Goal: Task Accomplishment & Management: Use online tool/utility

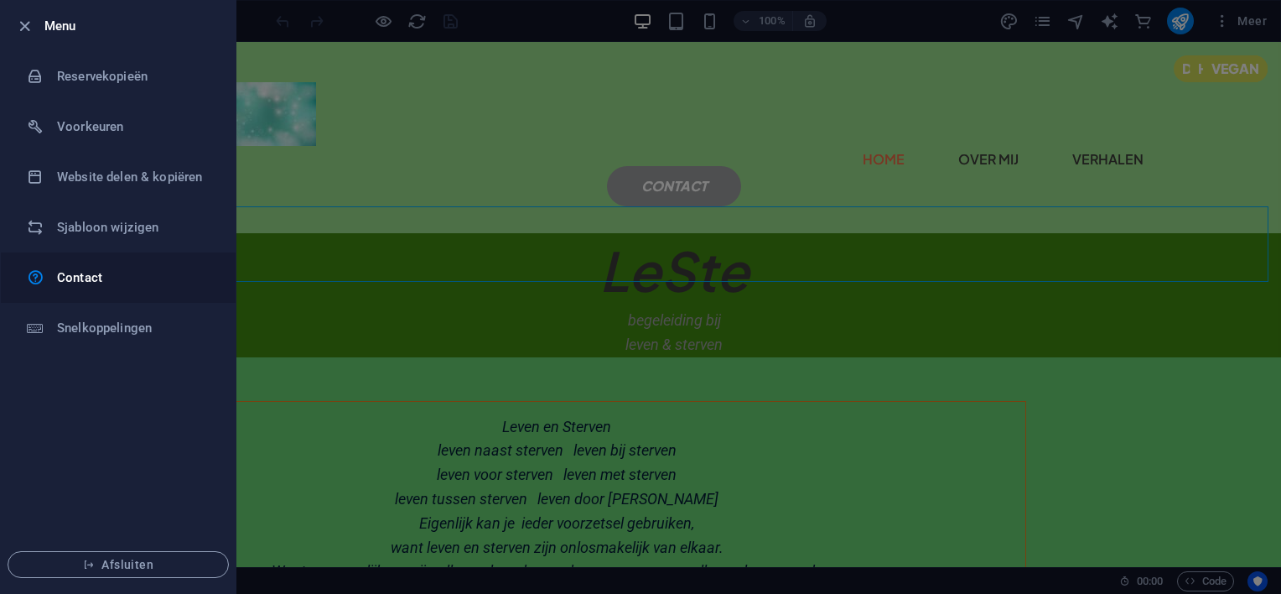
click at [93, 274] on h6 "Contact" at bounding box center [134, 277] width 155 height 20
click at [26, 23] on icon "button" at bounding box center [24, 26] width 19 height 19
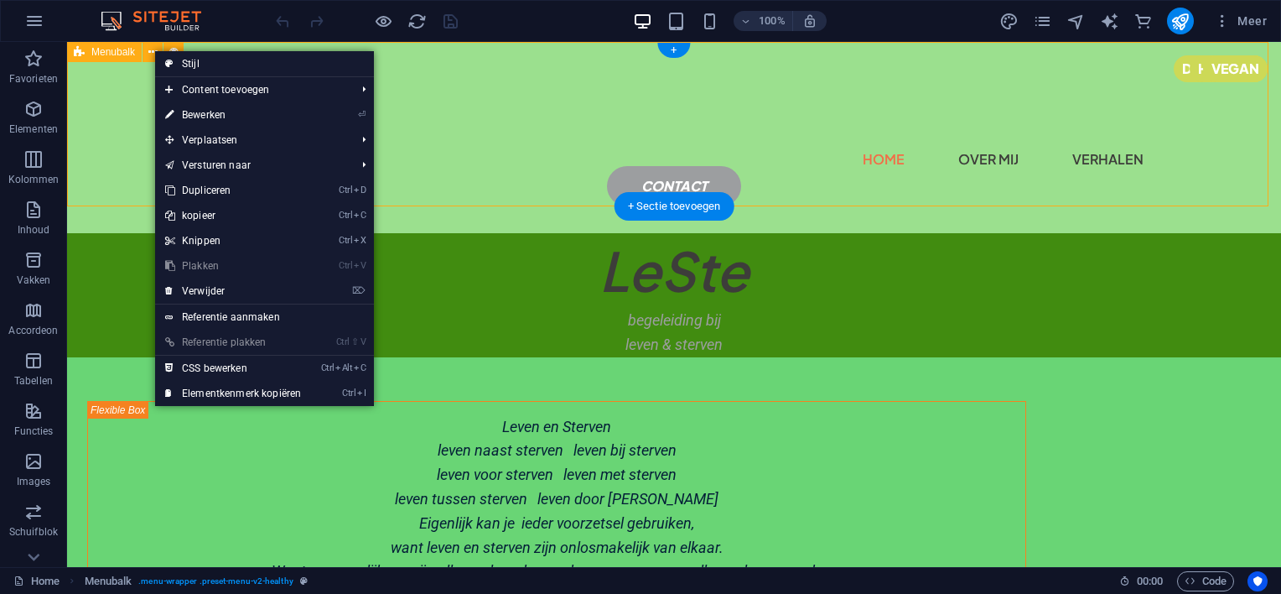
click at [118, 111] on div "Home over mij verhalen contact" at bounding box center [674, 137] width 1214 height 191
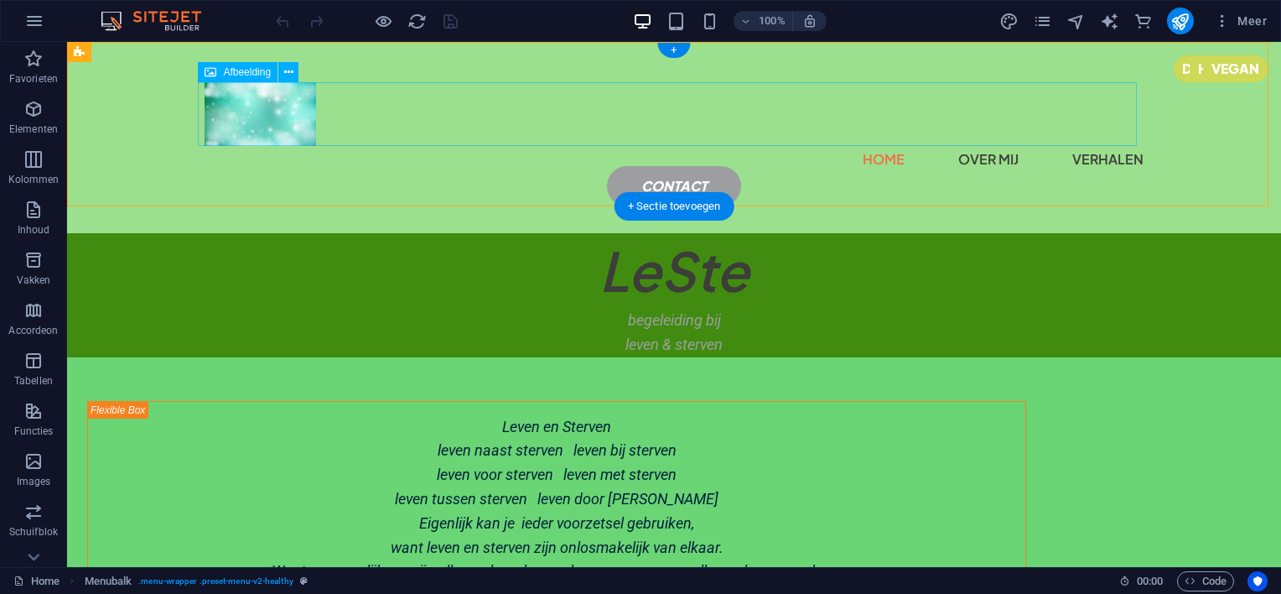
click at [494, 83] on figure at bounding box center [674, 114] width 939 height 64
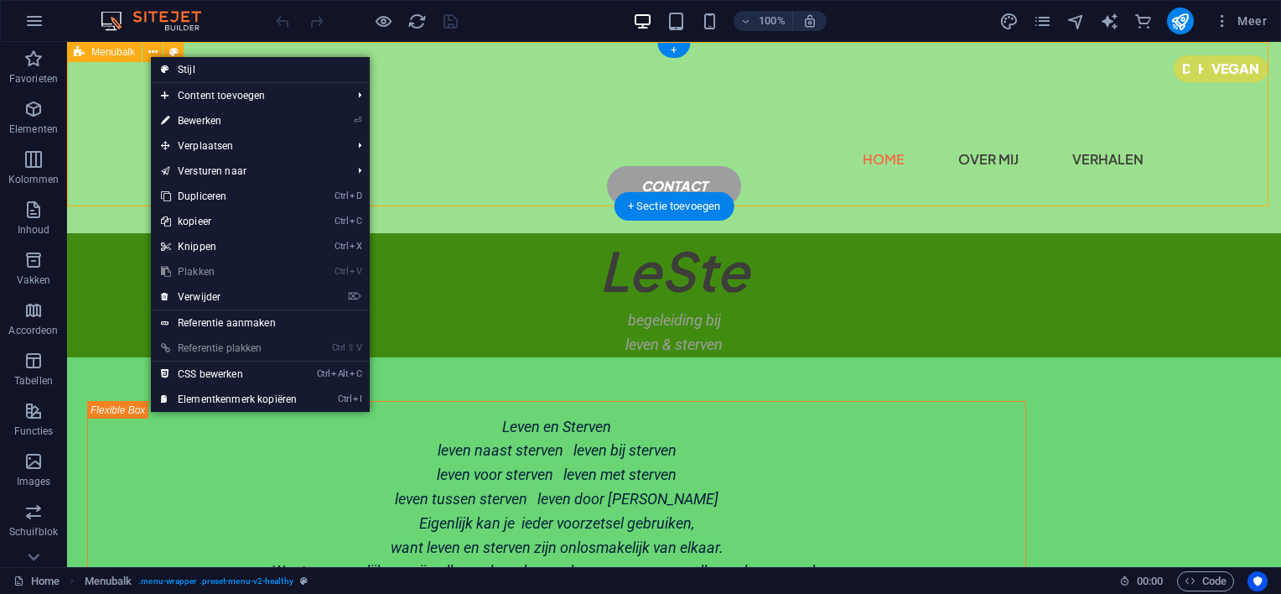
click at [114, 93] on div "Home over mij verhalen contact" at bounding box center [674, 137] width 1214 height 191
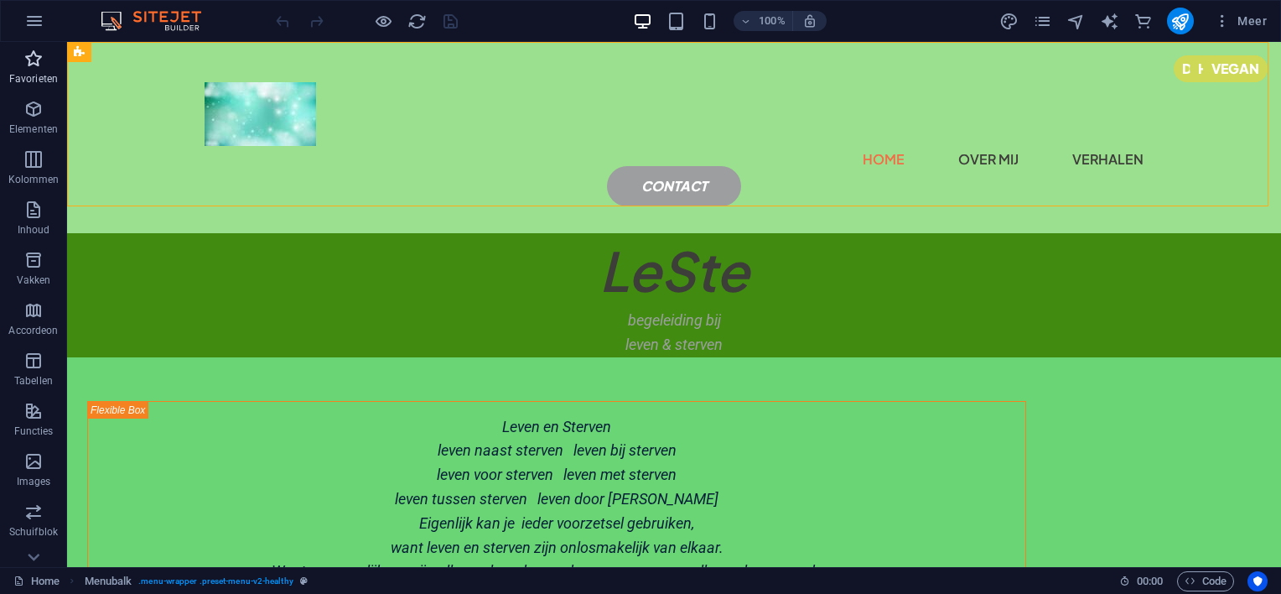
click at [40, 73] on p "Favorieten" at bounding box center [33, 78] width 49 height 13
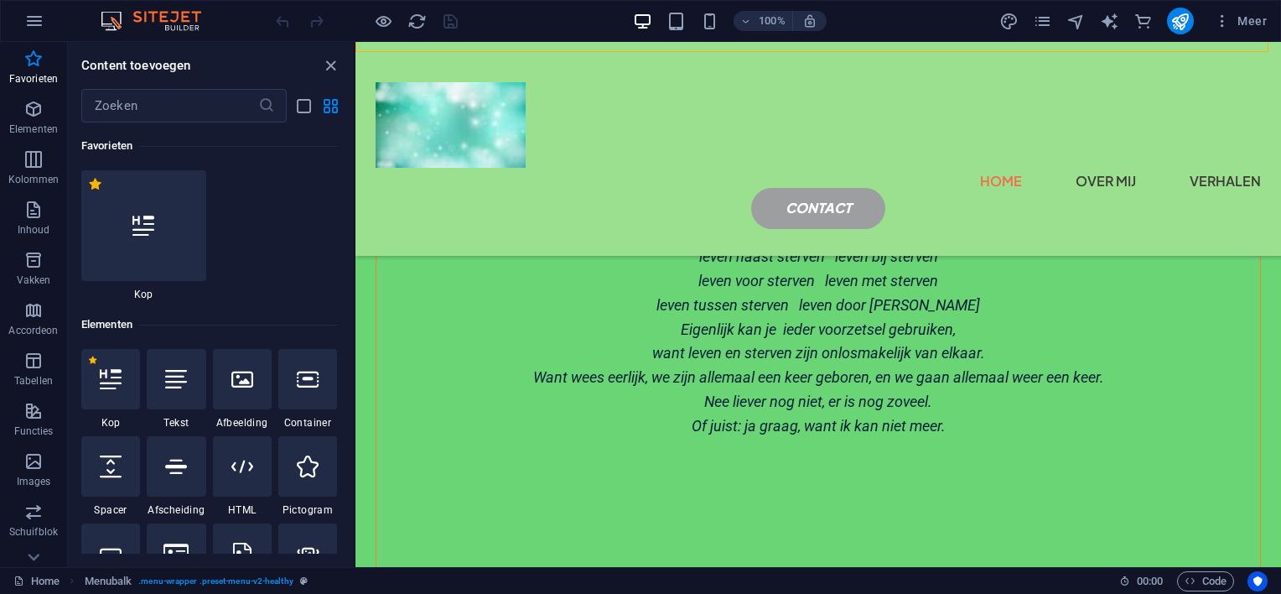
scroll to position [156, 0]
drag, startPoint x: 293, startPoint y: 389, endPoint x: 303, endPoint y: 365, distance: 26.3
click at [294, 389] on div at bounding box center [307, 379] width 59 height 60
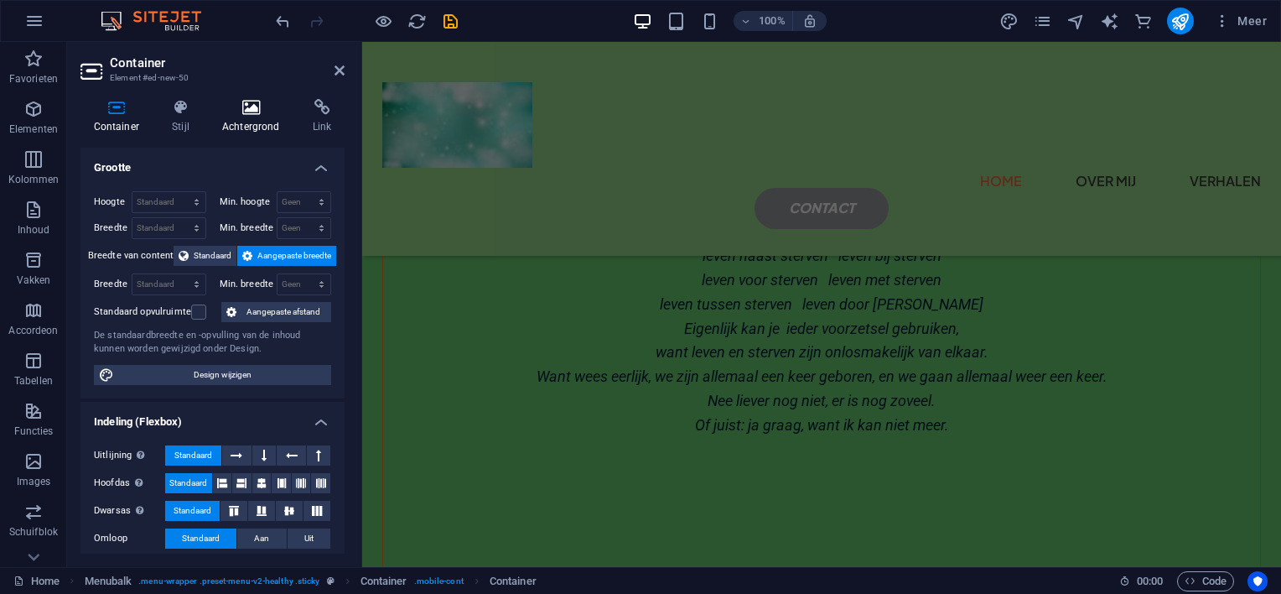
click at [257, 110] on icon at bounding box center [251, 107] width 84 height 17
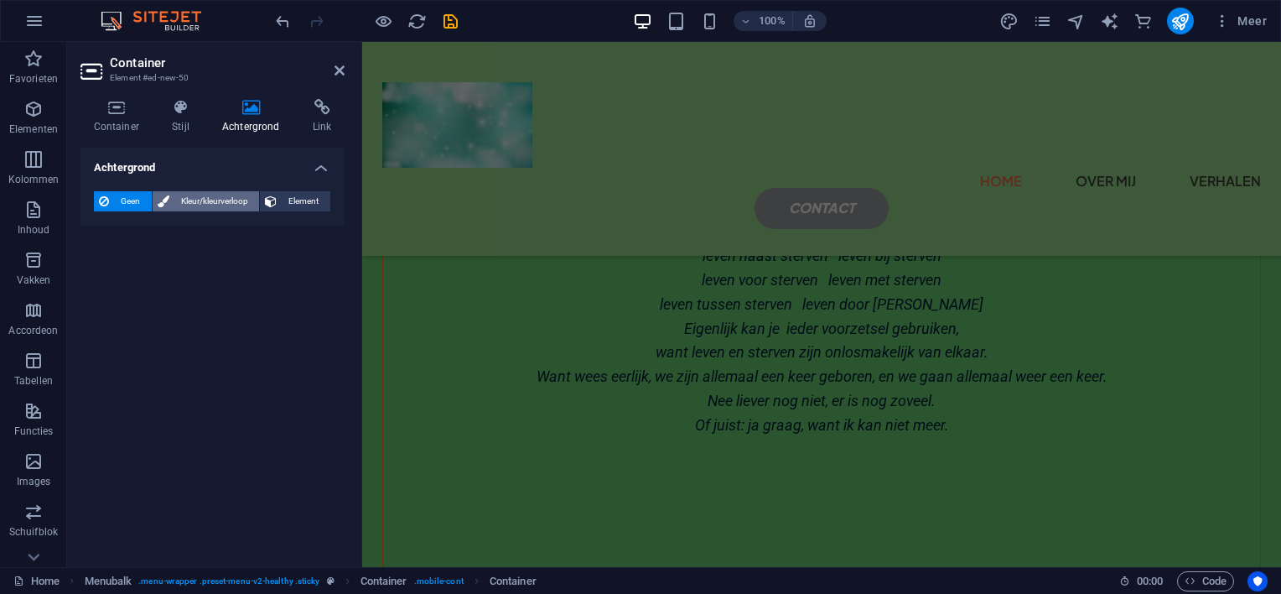
click at [202, 197] on span "Kleur/kleurverloop" at bounding box center [214, 201] width 80 height 20
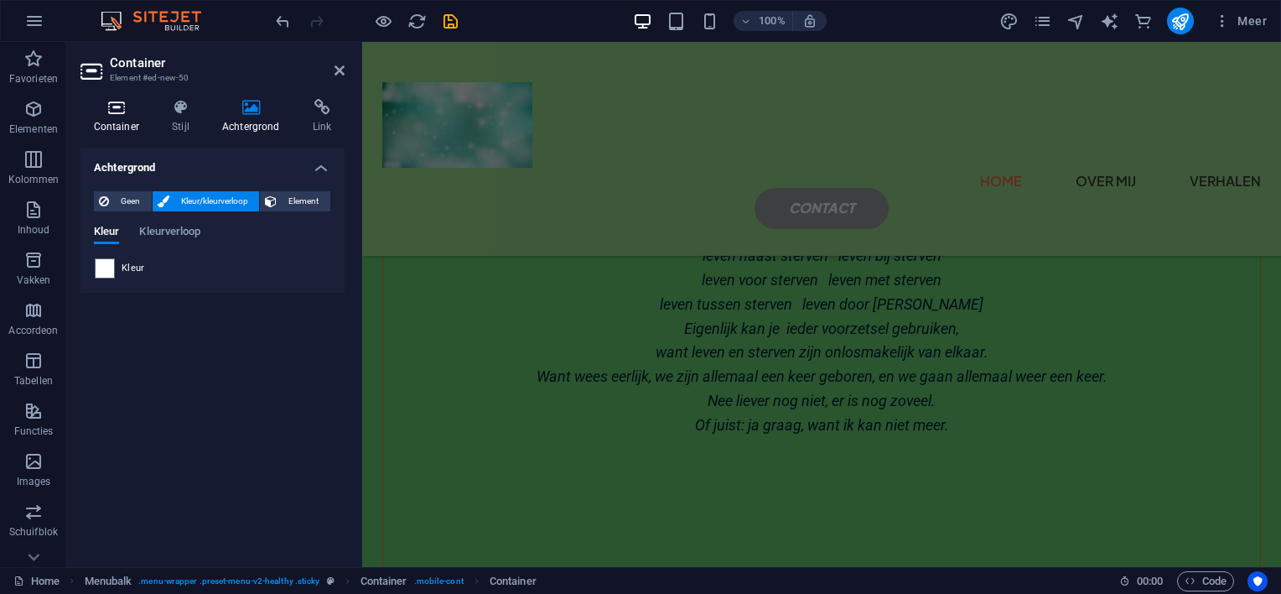
click at [111, 107] on icon at bounding box center [116, 107] width 72 height 17
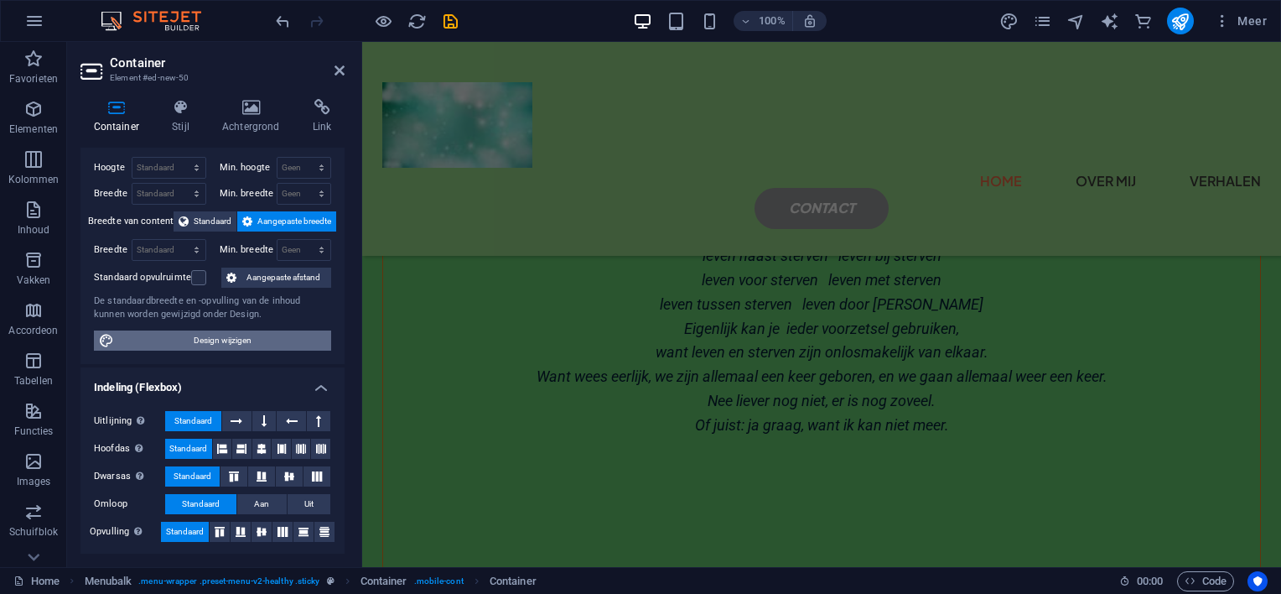
scroll to position [84, 0]
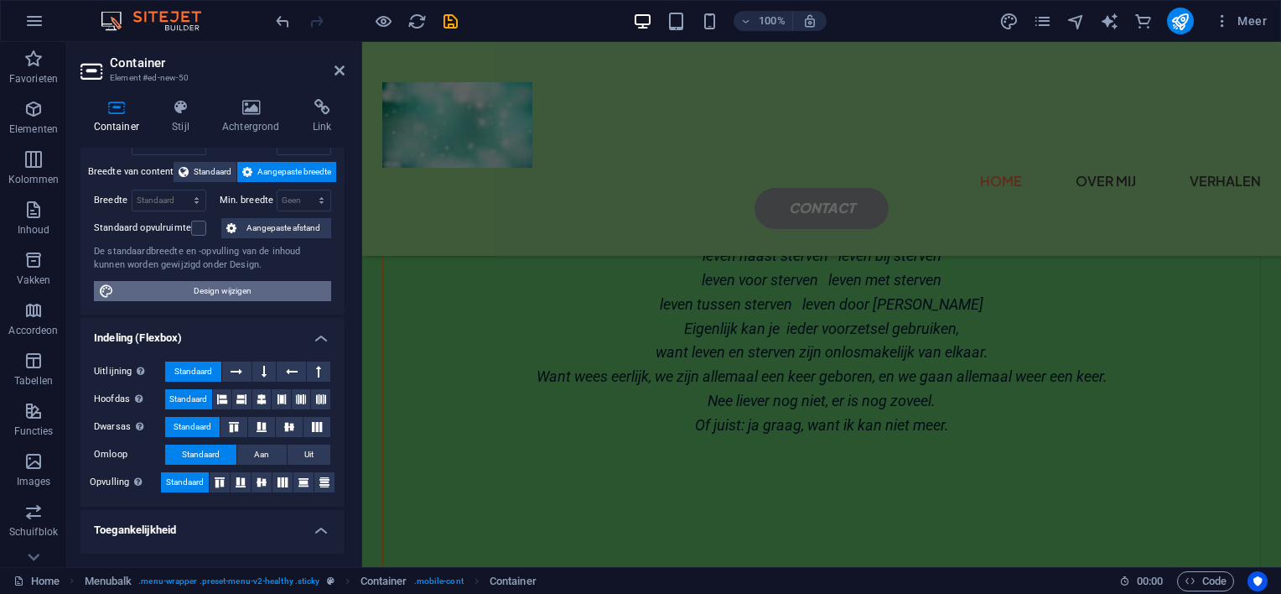
click at [236, 288] on span "Design wijzigen" at bounding box center [222, 291] width 207 height 20
select select "rem"
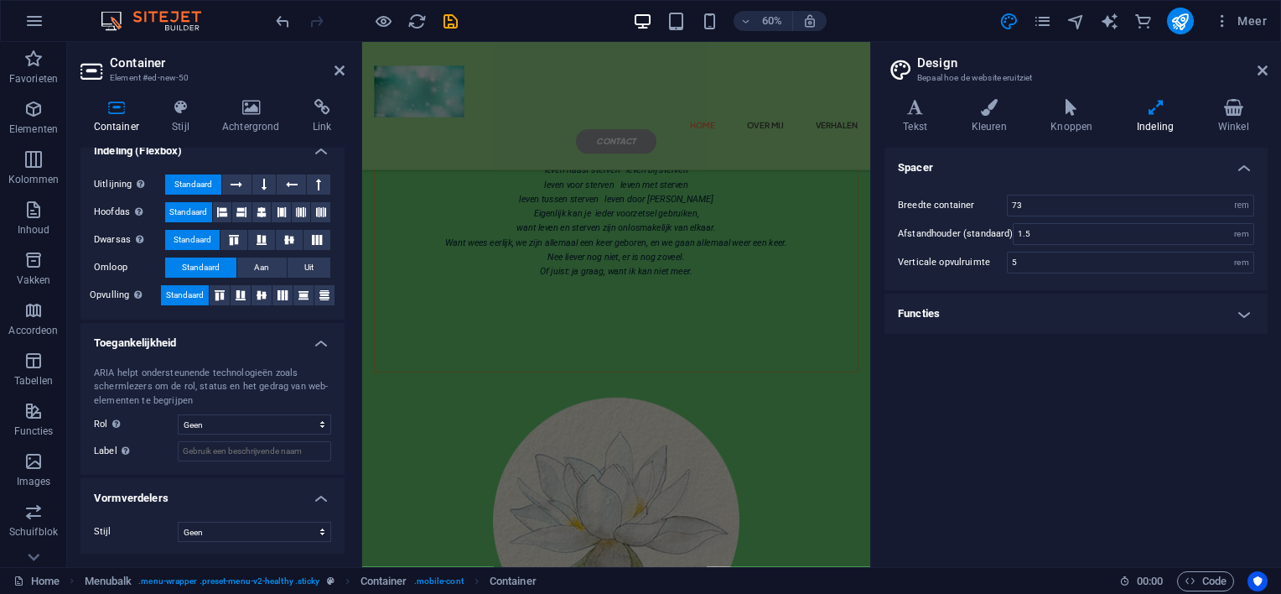
scroll to position [0, 0]
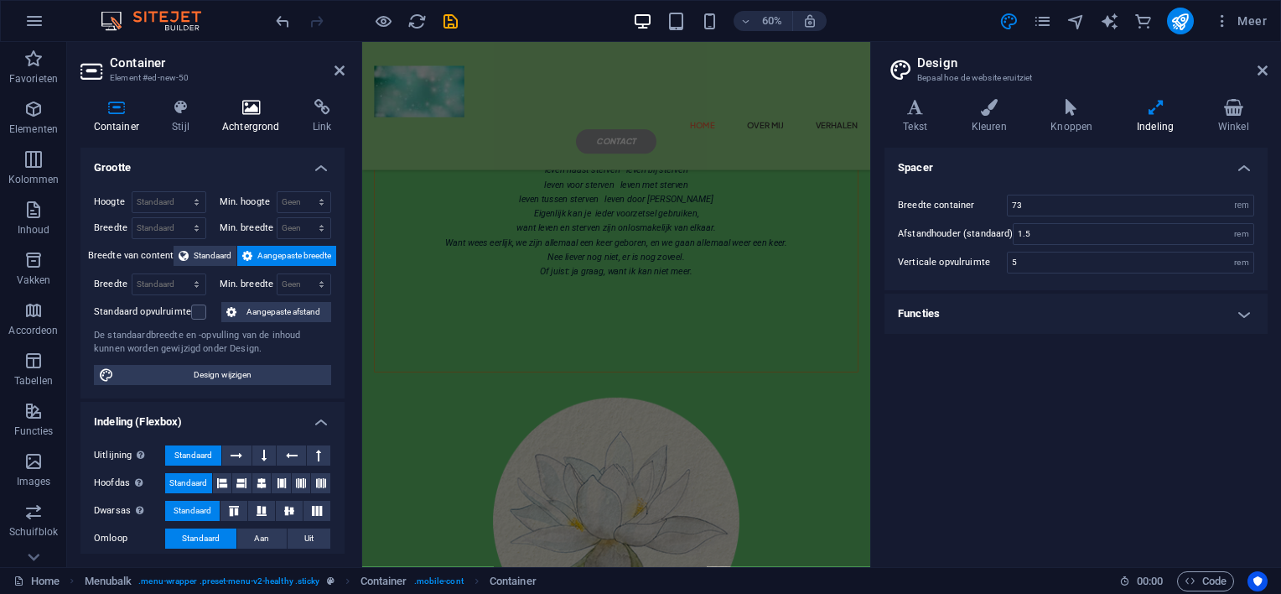
click at [249, 113] on icon at bounding box center [251, 107] width 84 height 17
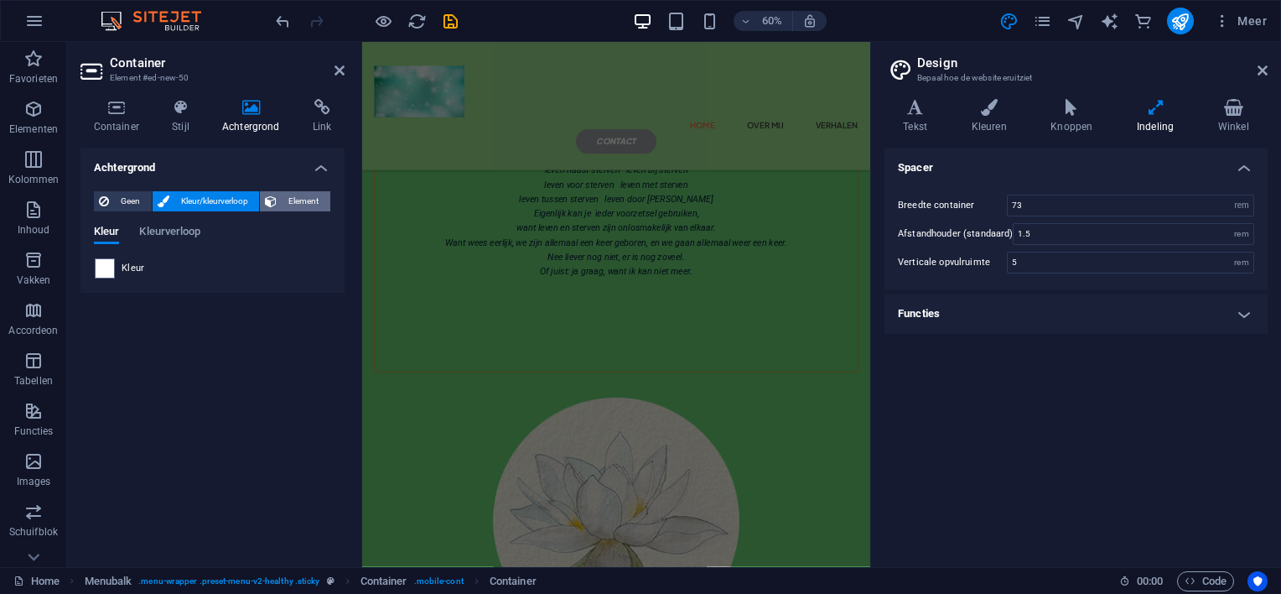
click at [288, 200] on span "Element" at bounding box center [304, 201] width 44 height 20
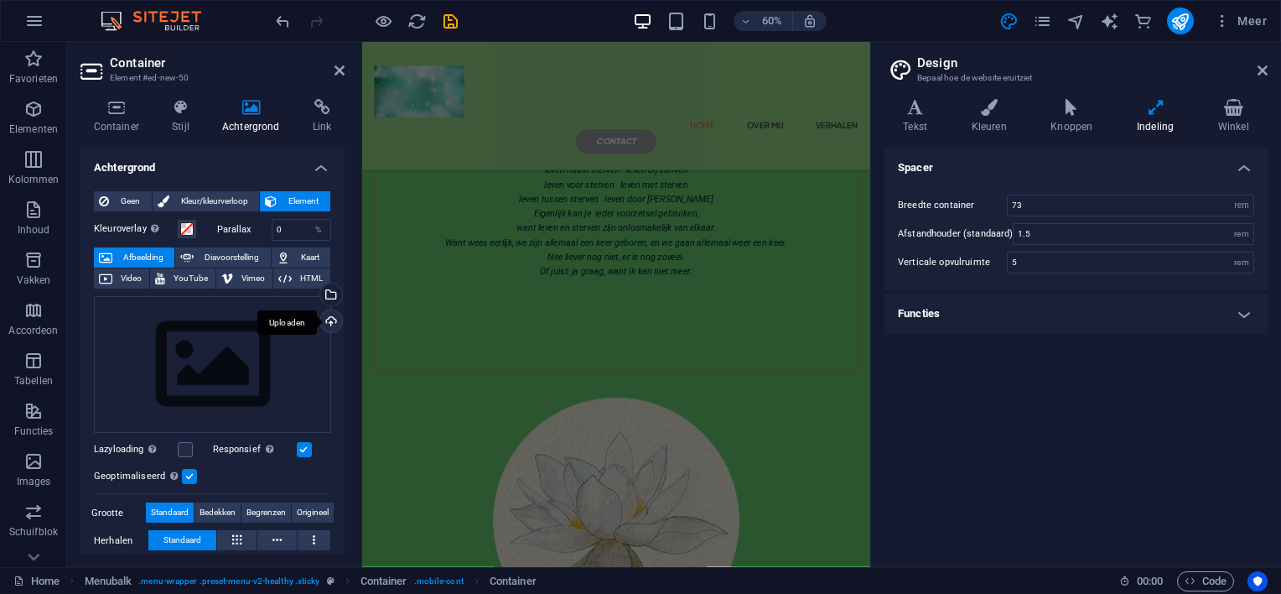
click at [329, 318] on div "Uploaden" at bounding box center [329, 322] width 25 height 25
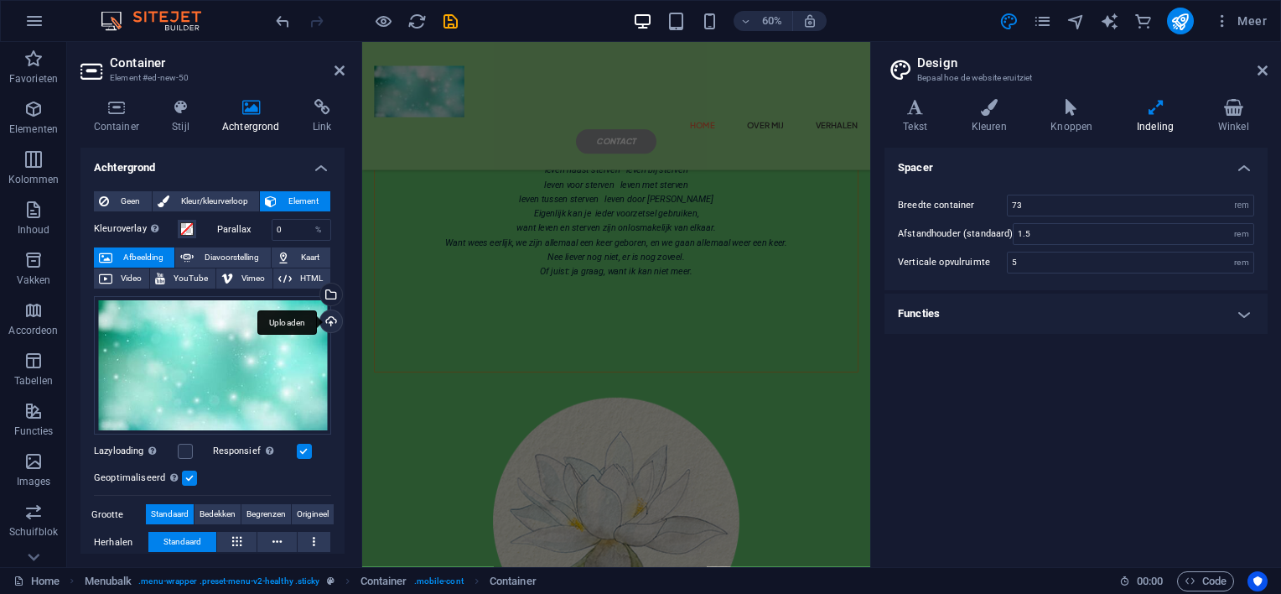
click at [329, 317] on div "Uploaden" at bounding box center [329, 322] width 25 height 25
click at [570, 60] on div "Sleep content hierheen of Elementen toevoegen Klembord plakken Home over mij ve…" at bounding box center [785, 149] width 847 height 214
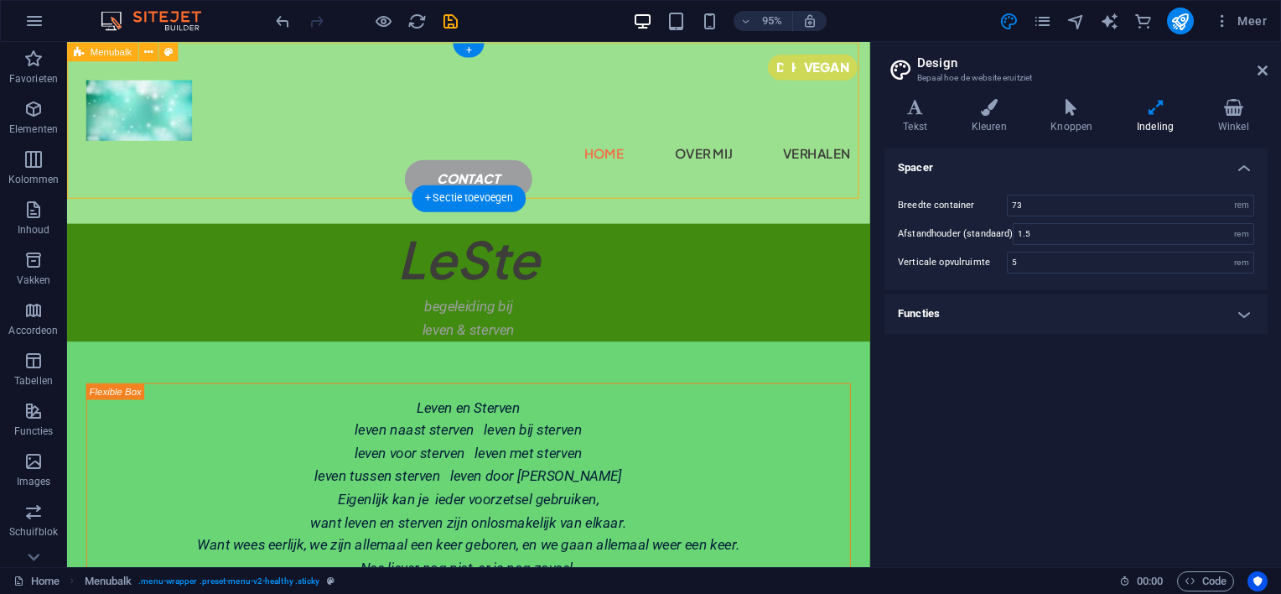
click at [340, 65] on div "Sleep content hierheen of Elementen toevoegen Klembord plakken Home over mij ve…" at bounding box center [489, 137] width 845 height 191
click at [210, 53] on div "Sleep content hierheen of Elementen toevoegen Klembord plakken Home over mij ve…" at bounding box center [489, 137] width 845 height 191
click at [32, 111] on icon "button" at bounding box center [33, 109] width 20 height 20
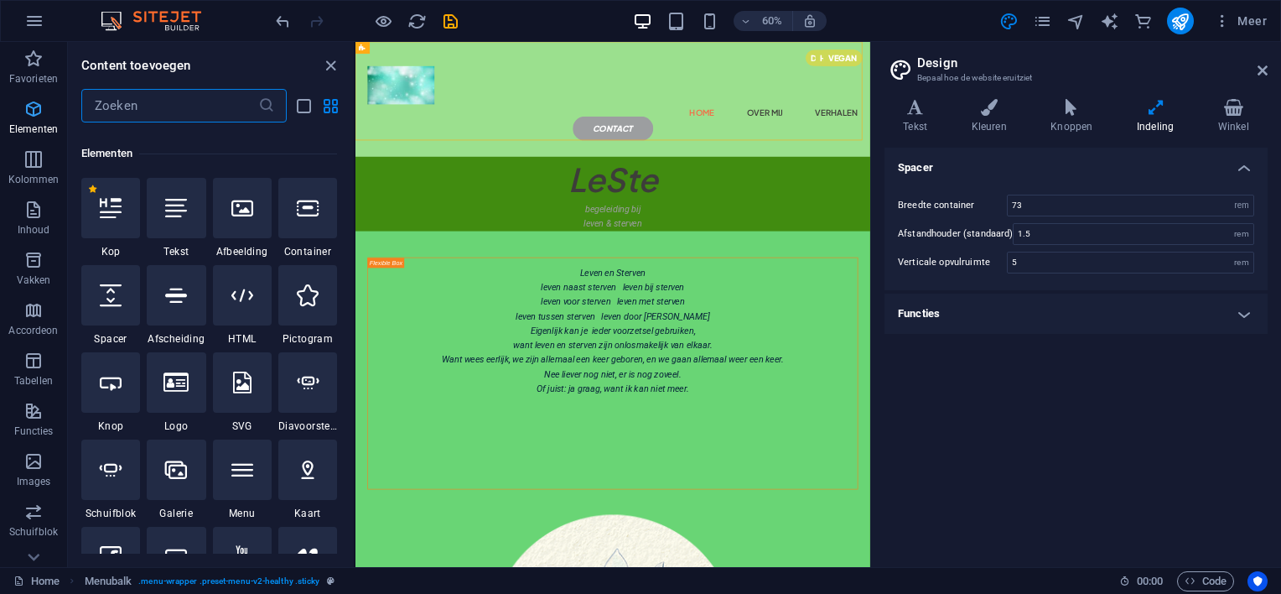
scroll to position [178, 0]
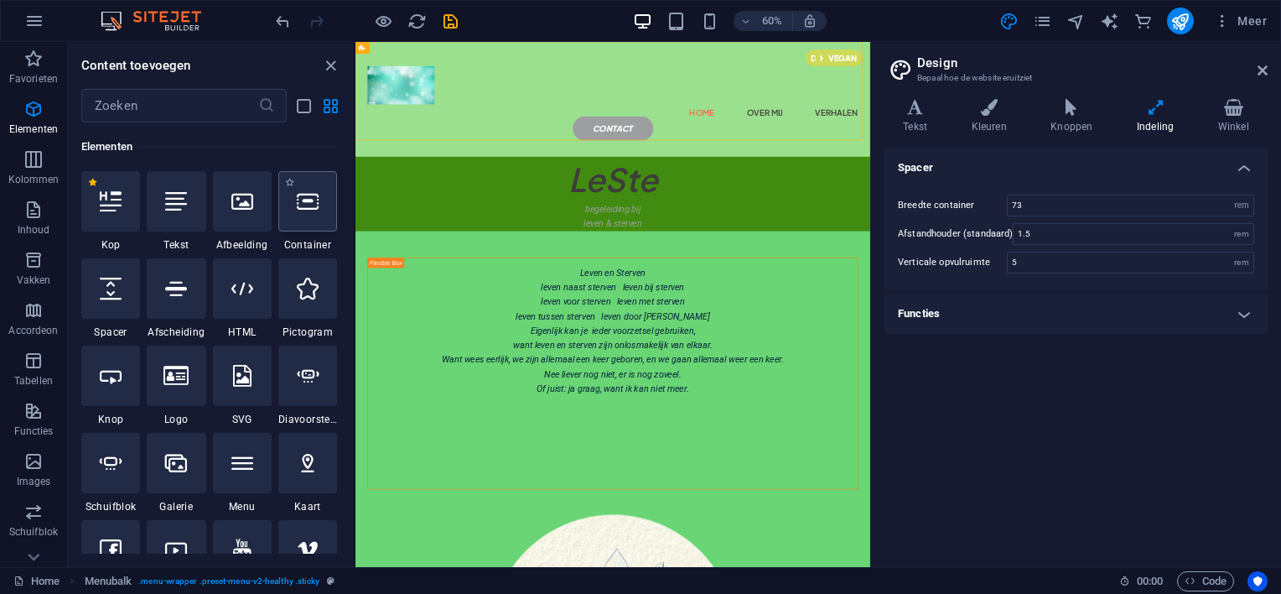
click at [306, 205] on icon at bounding box center [308, 201] width 22 height 22
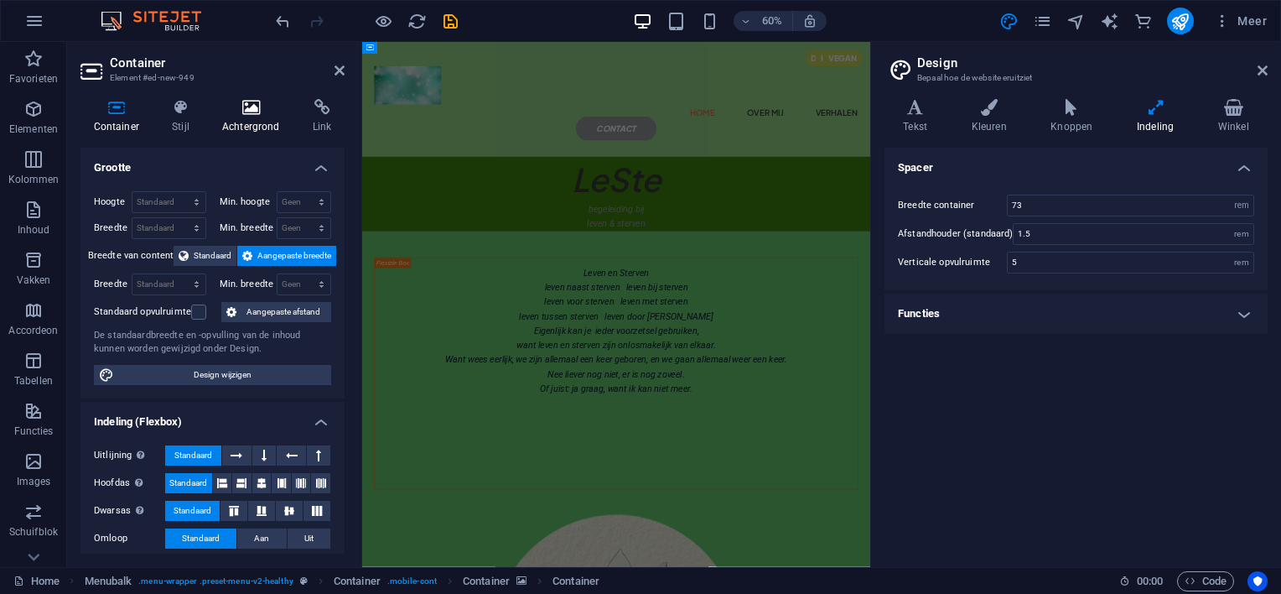
click at [251, 107] on icon at bounding box center [251, 107] width 84 height 17
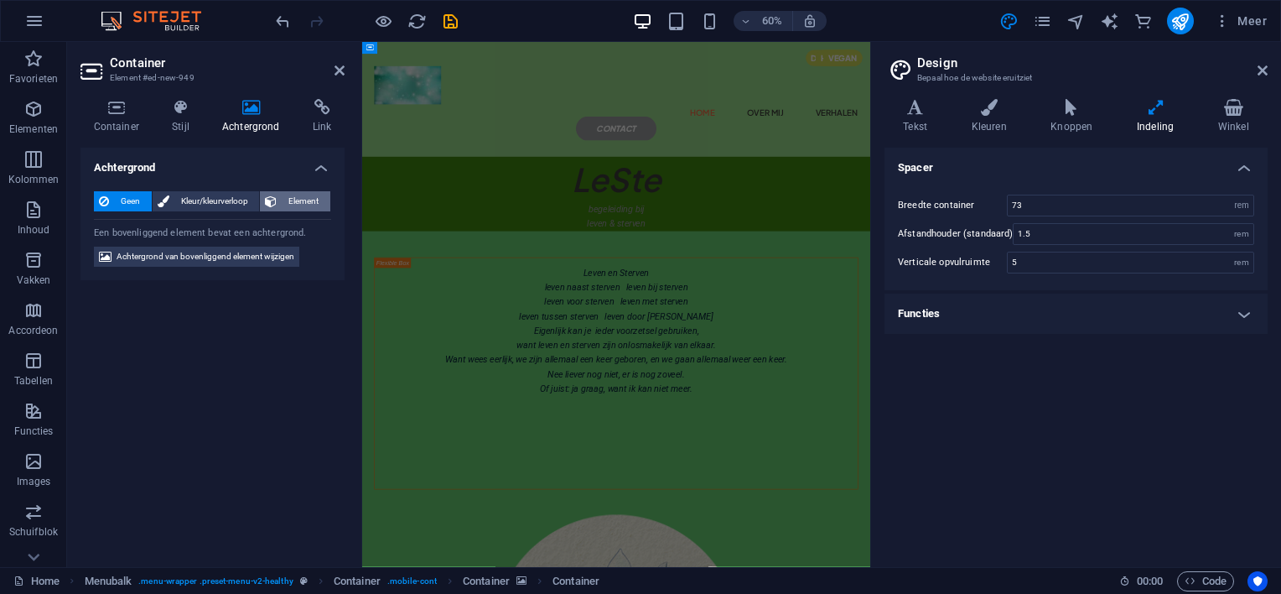
click at [295, 200] on span "Element" at bounding box center [304, 201] width 44 height 20
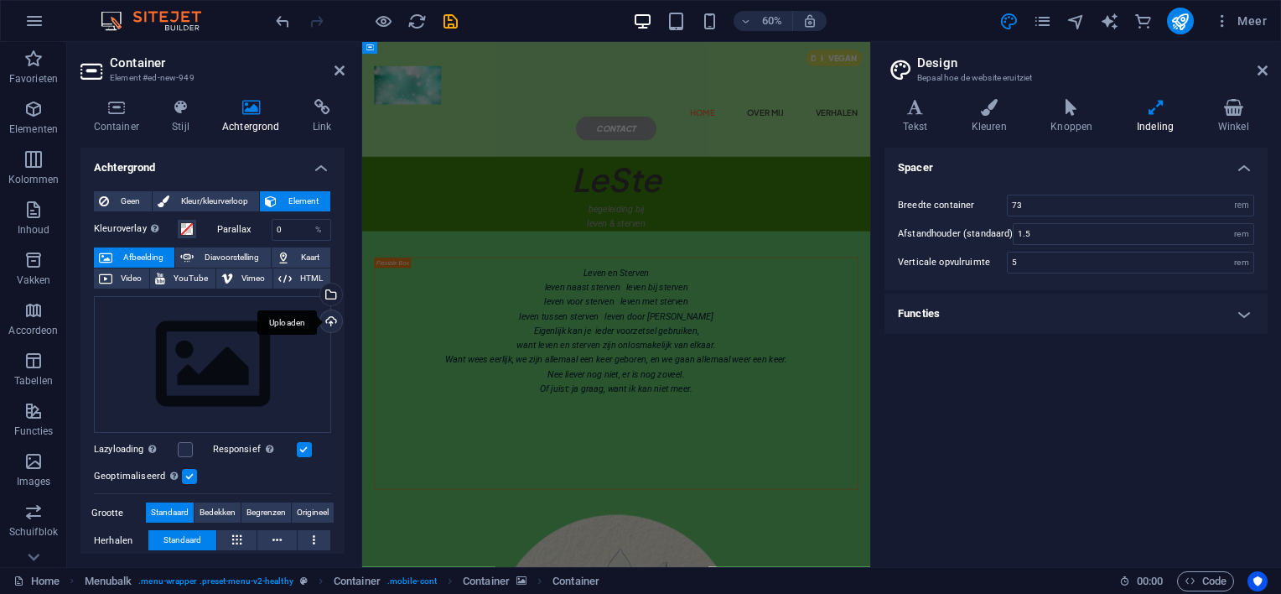
click at [328, 316] on div "Uploaden" at bounding box center [329, 322] width 25 height 25
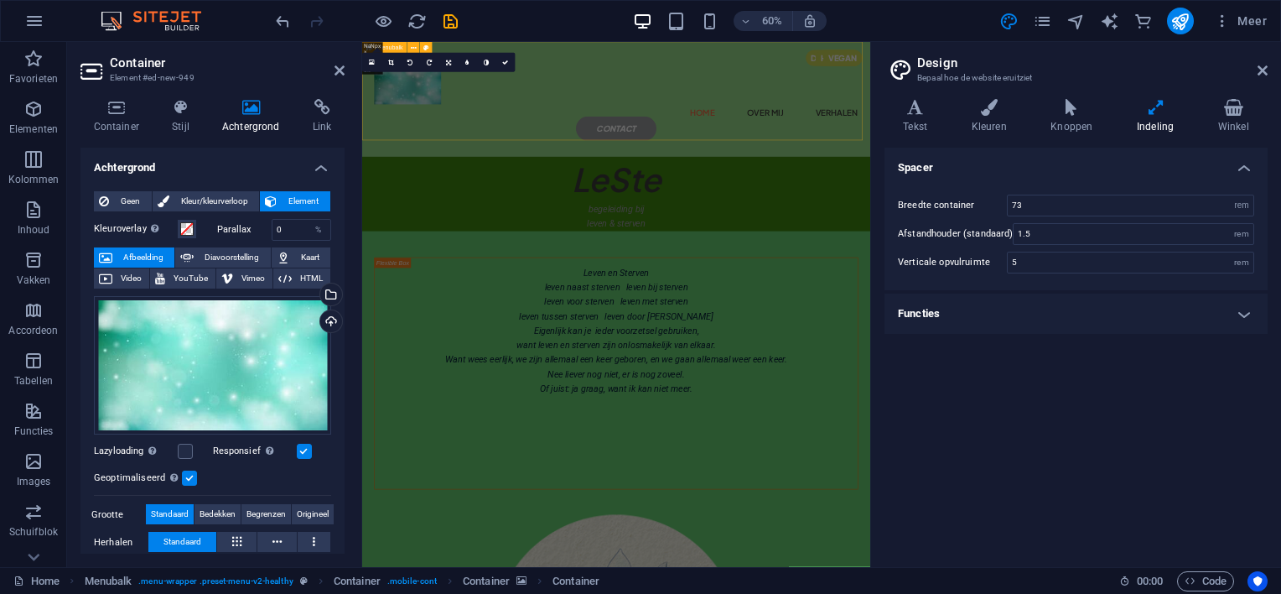
click at [654, 55] on div "Sleep content hierheen of Elementen toevoegen Klembord plakken Home over mij ve…" at bounding box center [785, 137] width 847 height 191
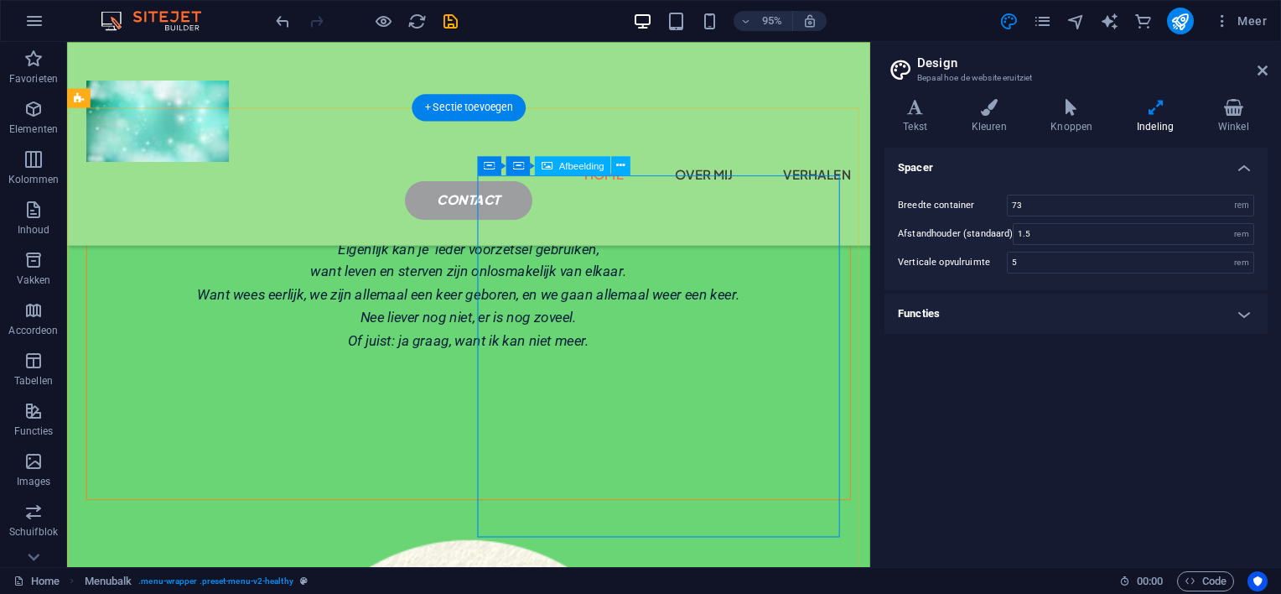
scroll to position [240, 0]
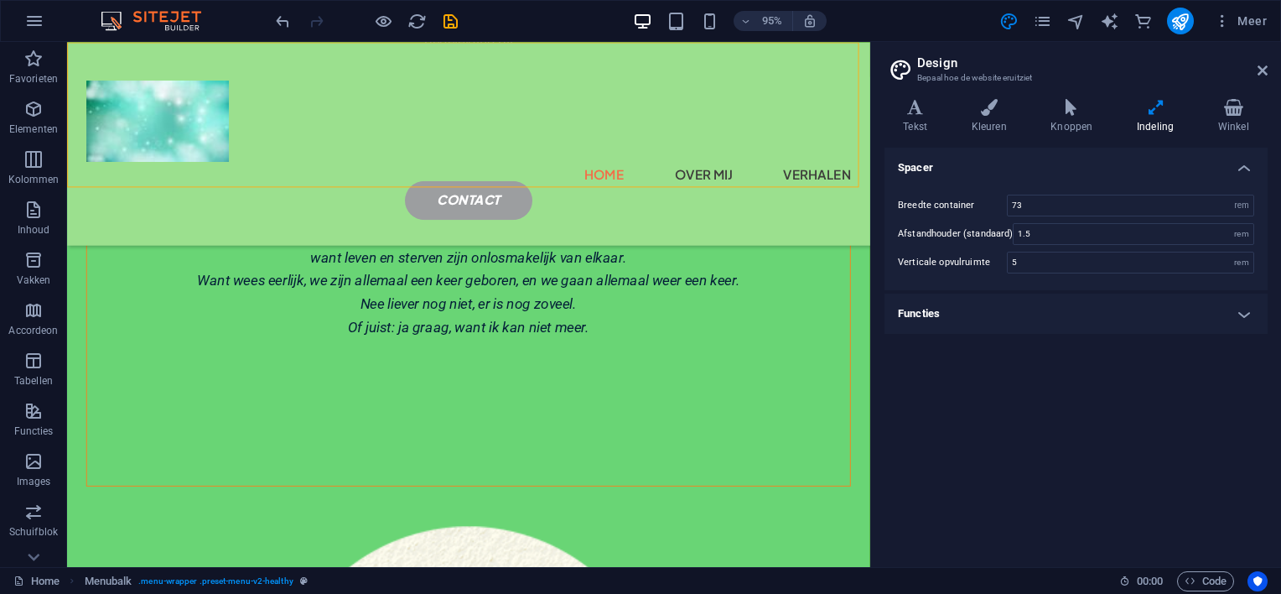
click at [166, 61] on div "Sleep content hierheen of Elementen toevoegen Klembord plakken Home over mij ve…" at bounding box center [489, 149] width 845 height 214
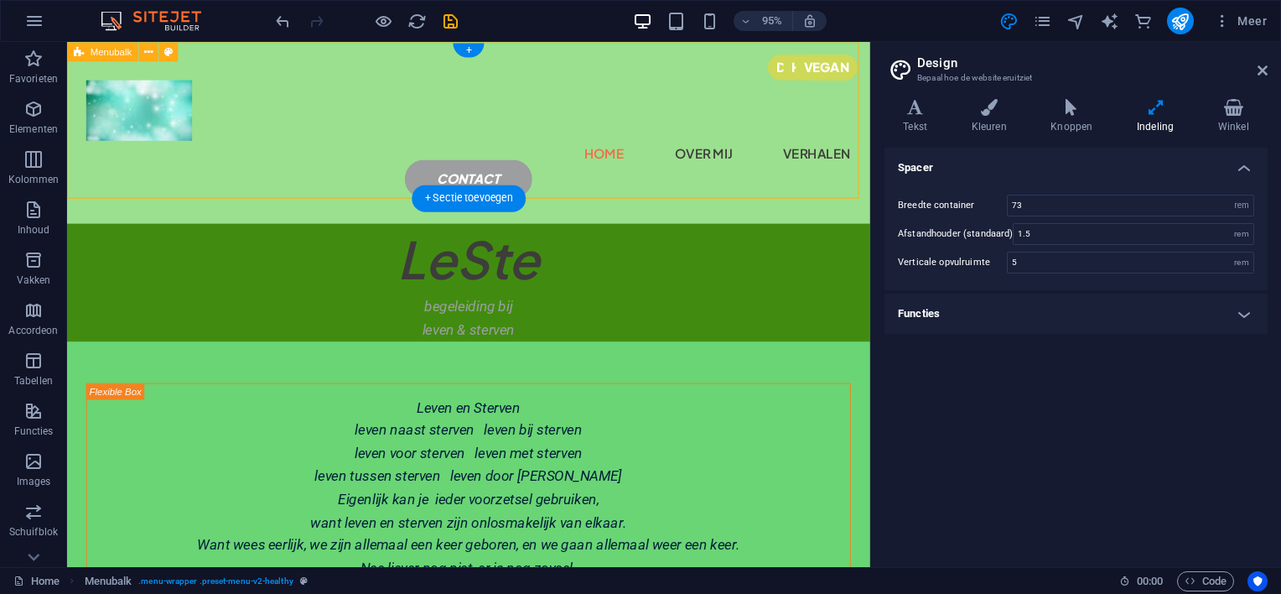
click at [84, 186] on div "Sleep content hierheen of Elementen toevoegen Klembord plakken Home over mij ve…" at bounding box center [489, 137] width 845 height 191
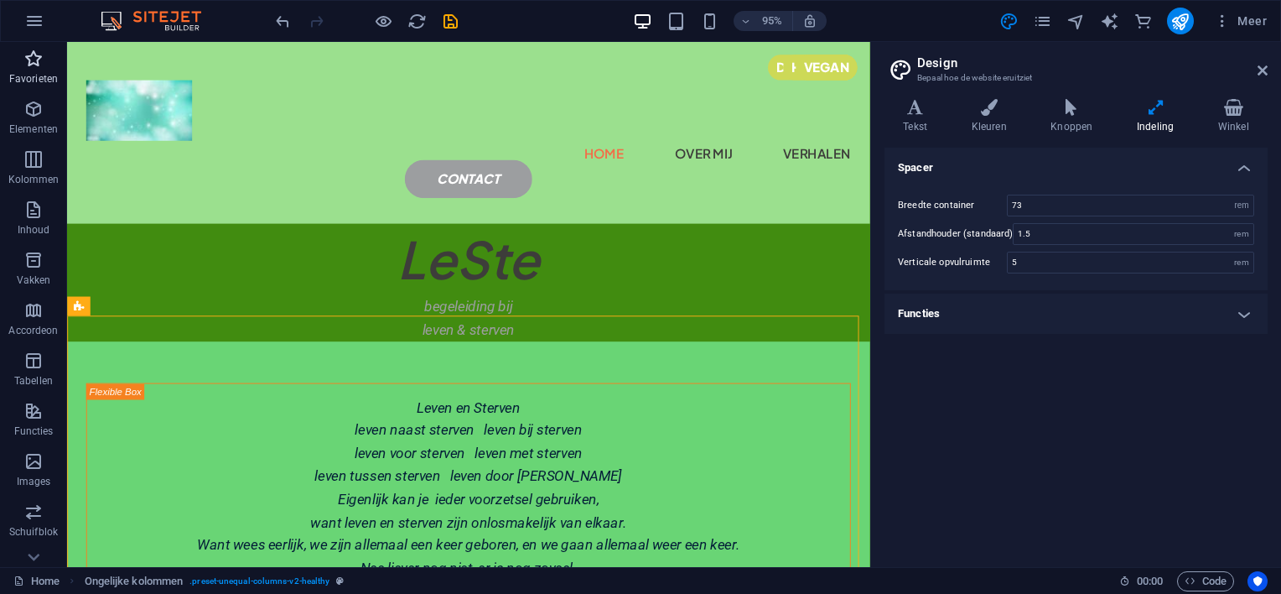
click at [34, 68] on icon "button" at bounding box center [33, 59] width 20 height 20
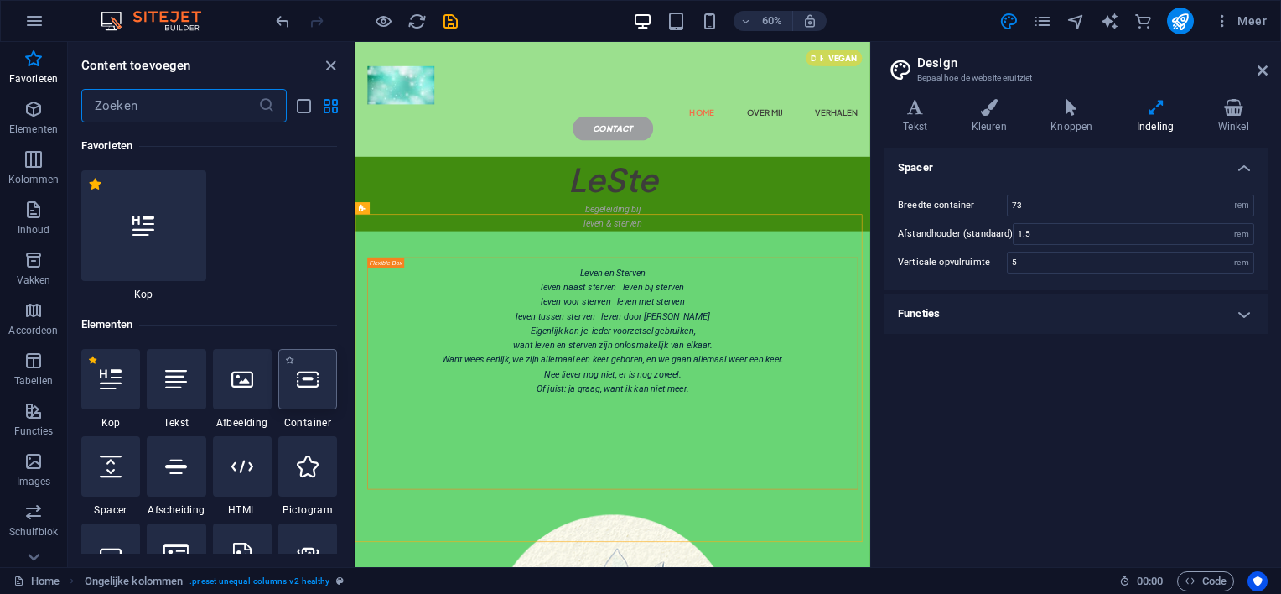
click at [303, 389] on icon at bounding box center [308, 379] width 22 height 22
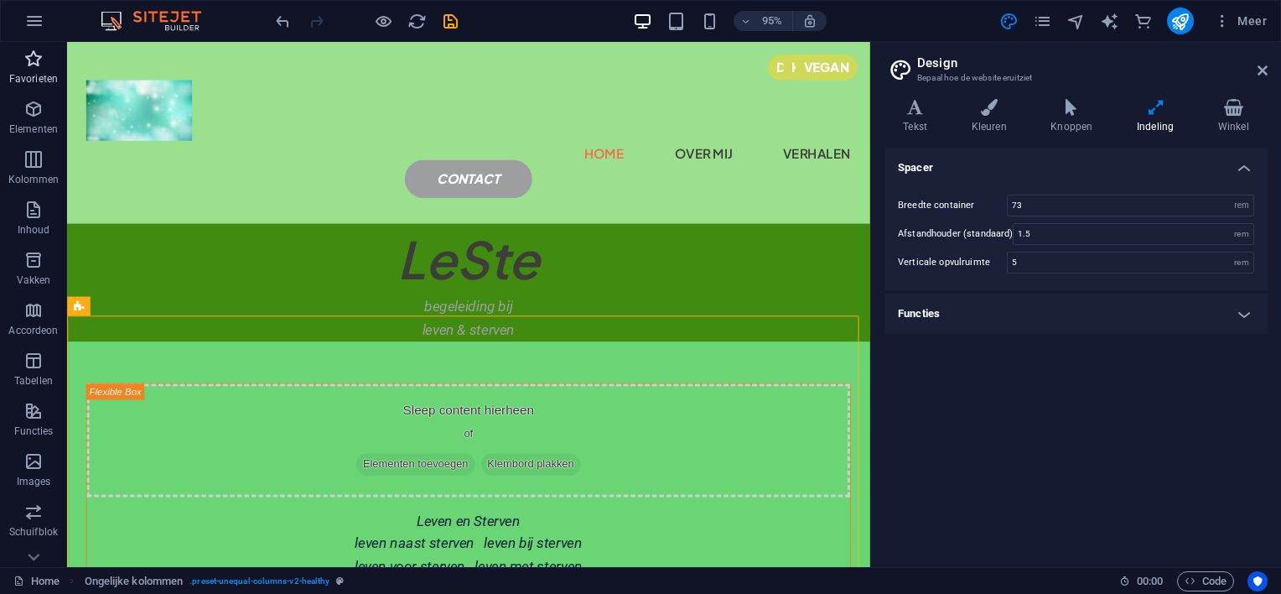
click at [34, 60] on icon "button" at bounding box center [33, 59] width 20 height 20
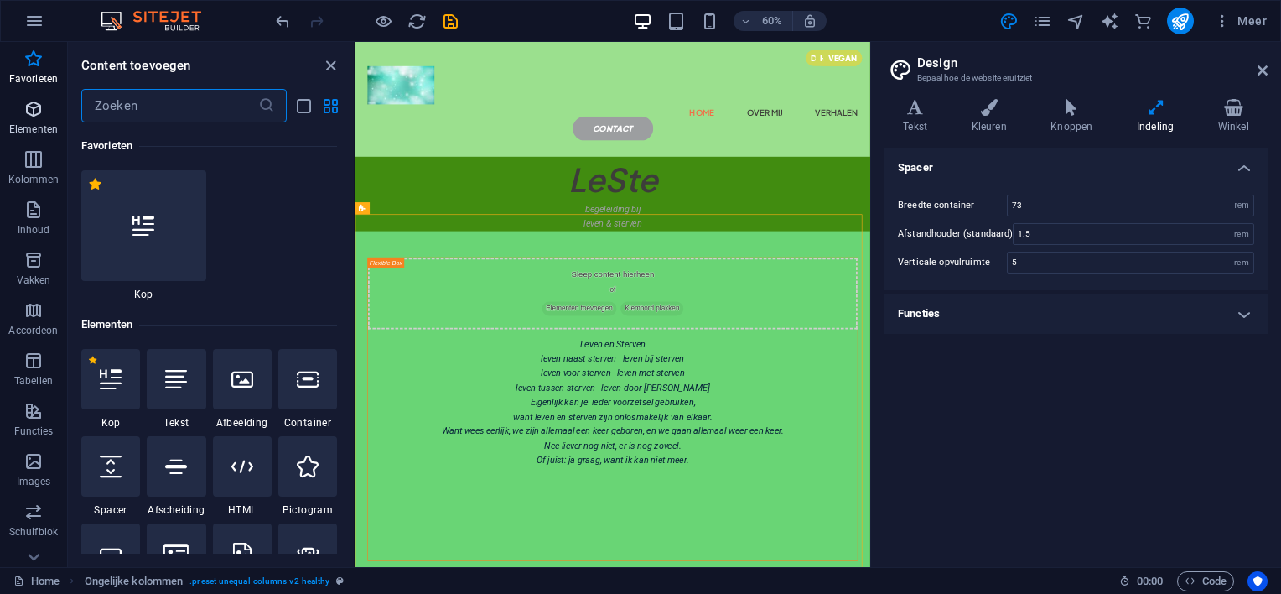
click at [27, 107] on icon "button" at bounding box center [33, 109] width 20 height 20
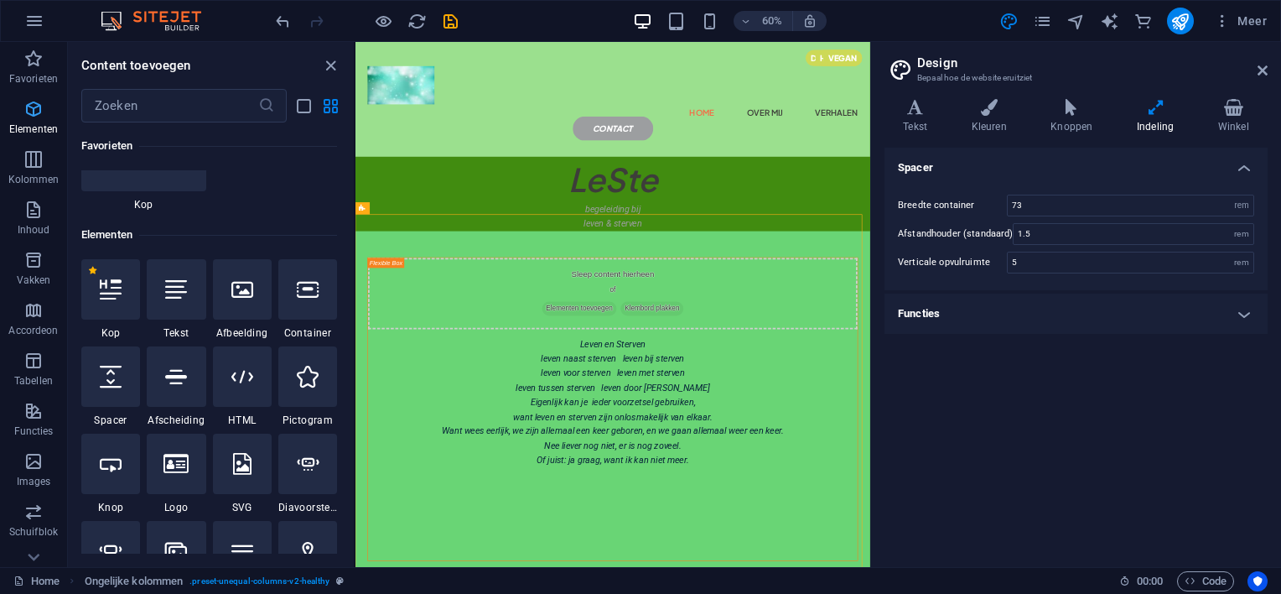
scroll to position [178, 0]
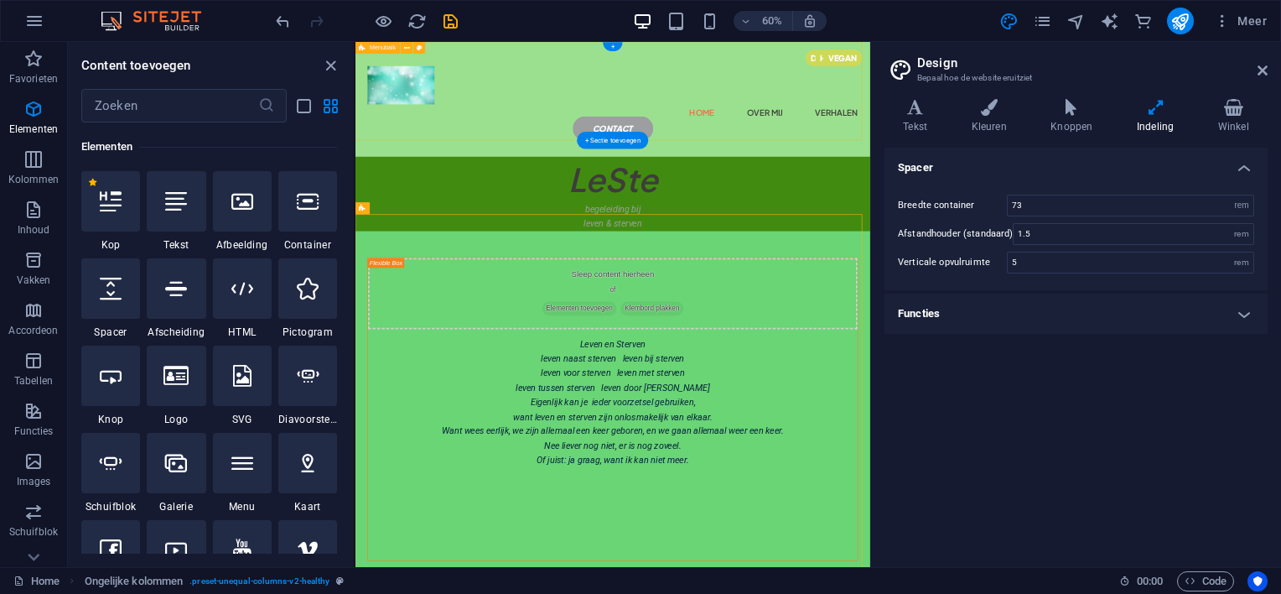
click at [412, 187] on div "Sleep content hierheen of Elementen toevoegen Klembord plakken Home over mij ve…" at bounding box center [784, 137] width 858 height 191
click at [519, 55] on div "Sleep content hierheen of Elementen toevoegen Klembord plakken Home over mij ve…" at bounding box center [784, 137] width 858 height 191
click at [301, 205] on icon at bounding box center [308, 201] width 22 height 22
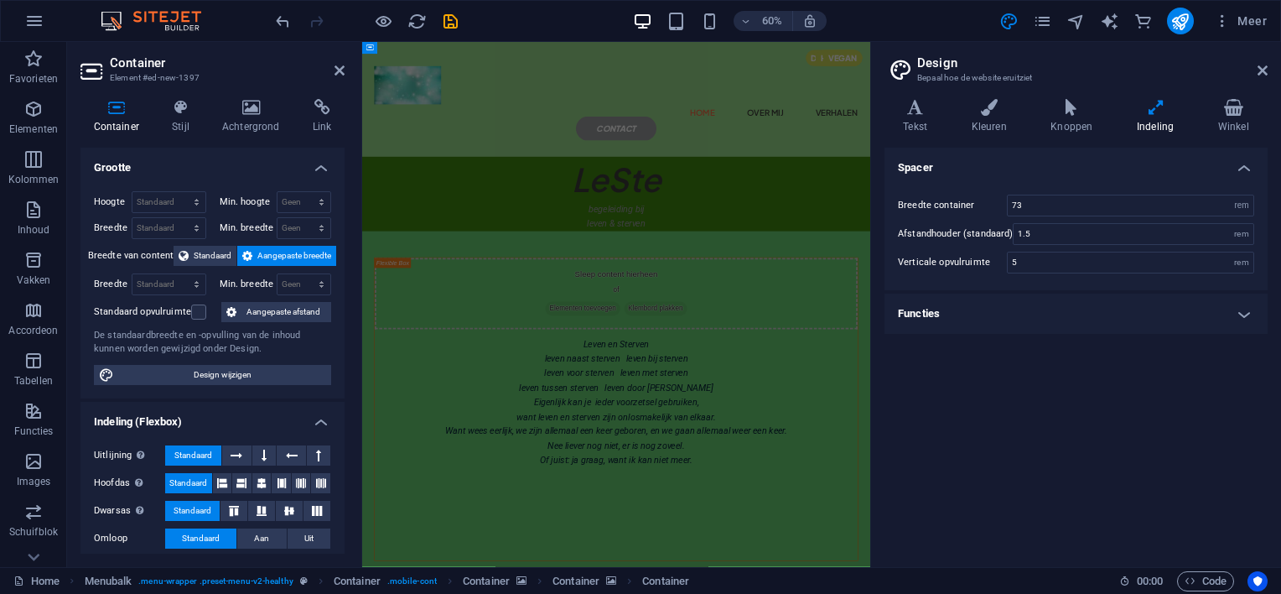
click at [117, 108] on icon at bounding box center [116, 107] width 72 height 17
click at [246, 114] on icon at bounding box center [251, 107] width 84 height 17
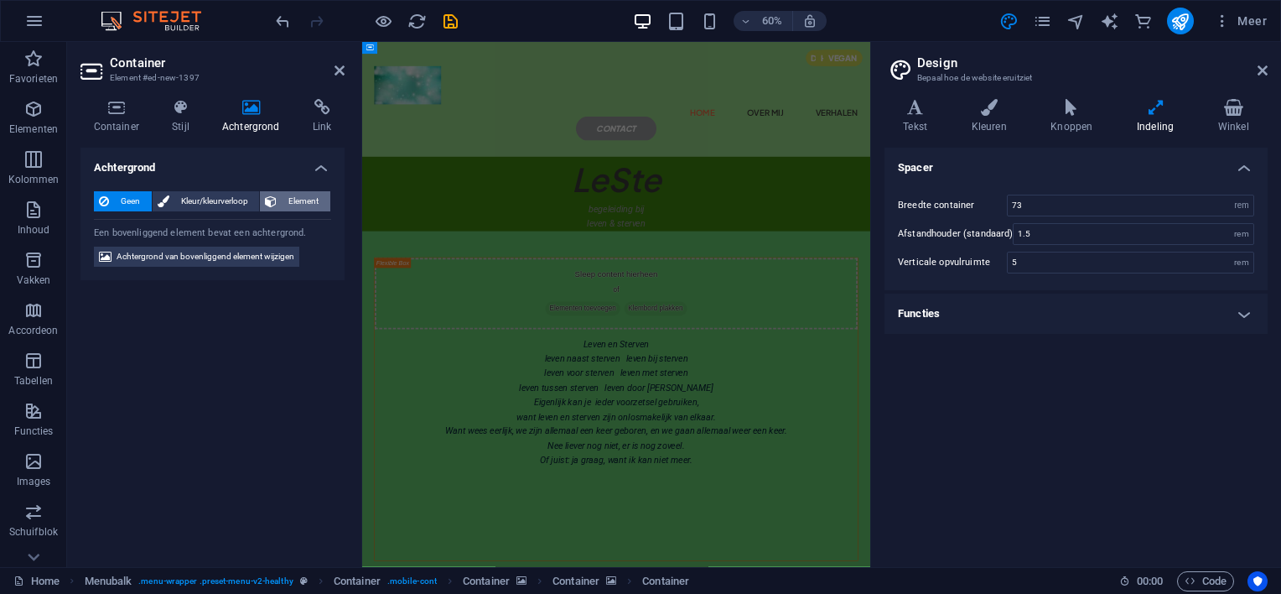
click at [293, 198] on span "Element" at bounding box center [304, 201] width 44 height 20
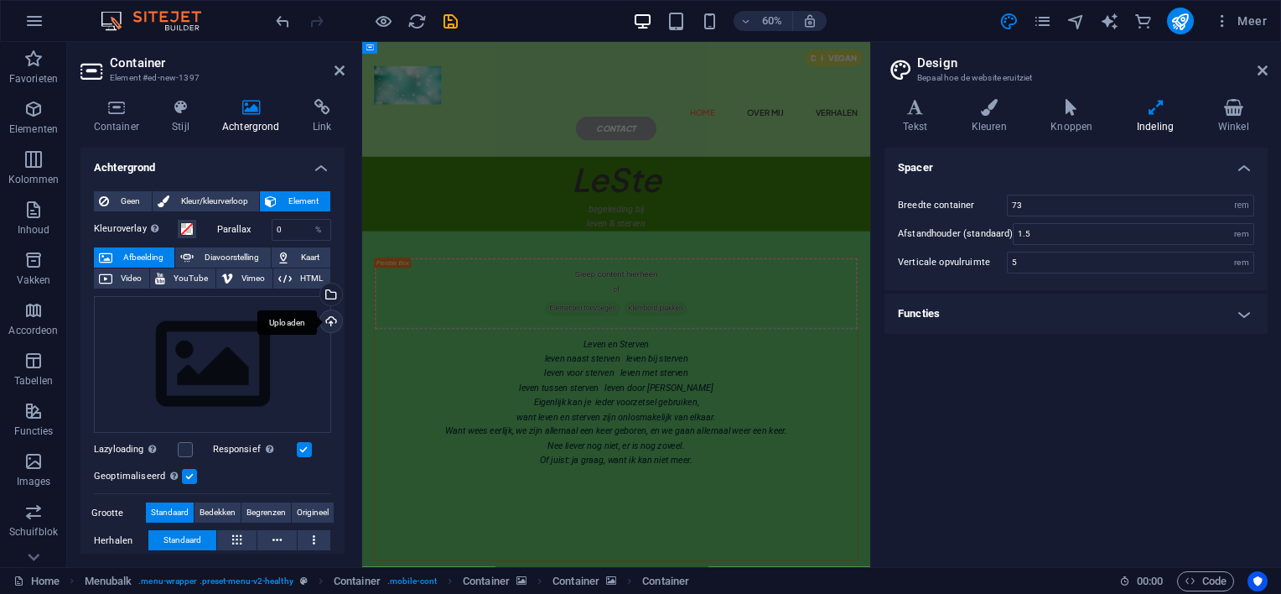
click at [329, 319] on div "Uploaden" at bounding box center [329, 322] width 25 height 25
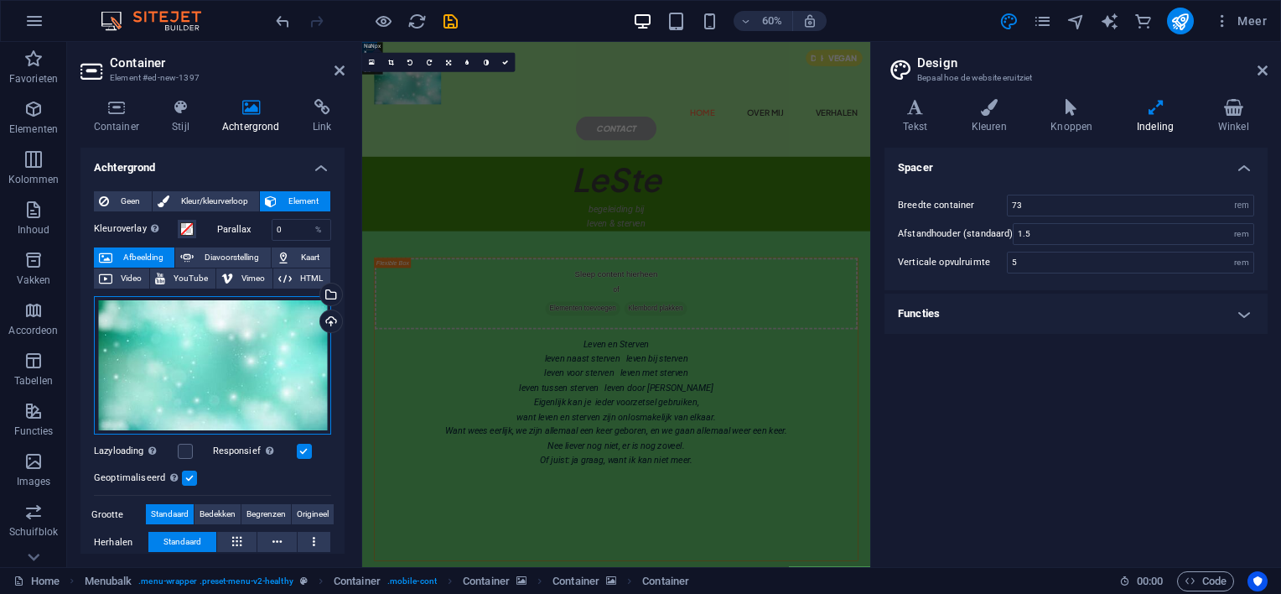
click at [223, 364] on div "Sleep bestanden hierheen, klik om bestanden te kiezen of selecteer bestanden ui…" at bounding box center [212, 365] width 237 height 139
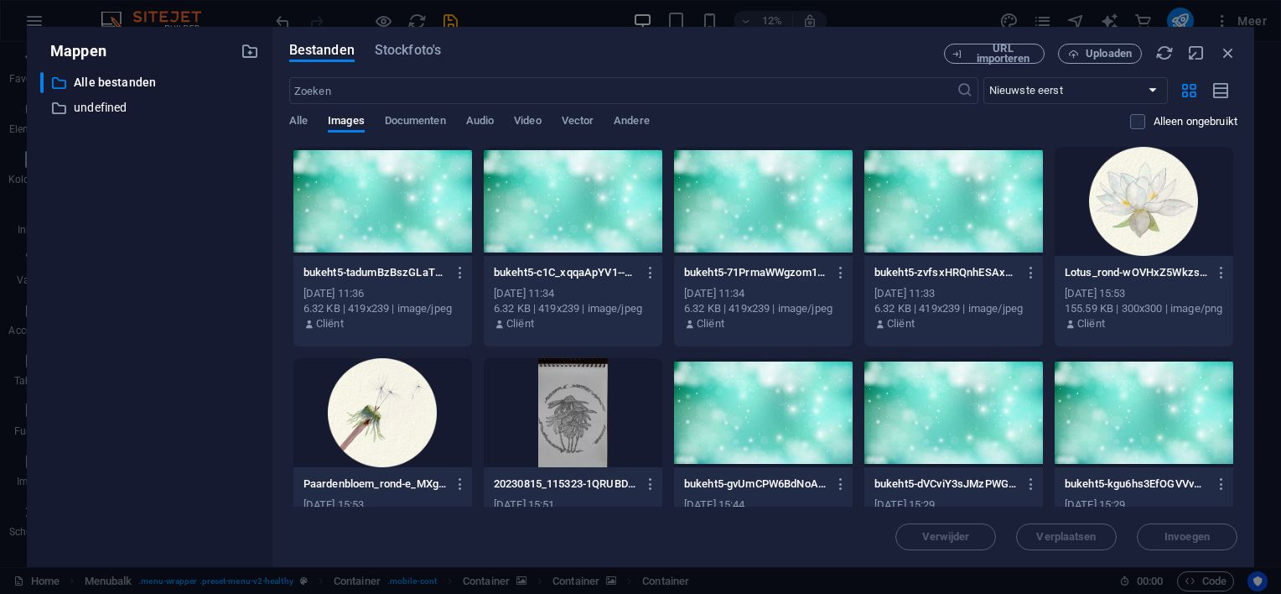
click at [368, 200] on div at bounding box center [382, 201] width 179 height 109
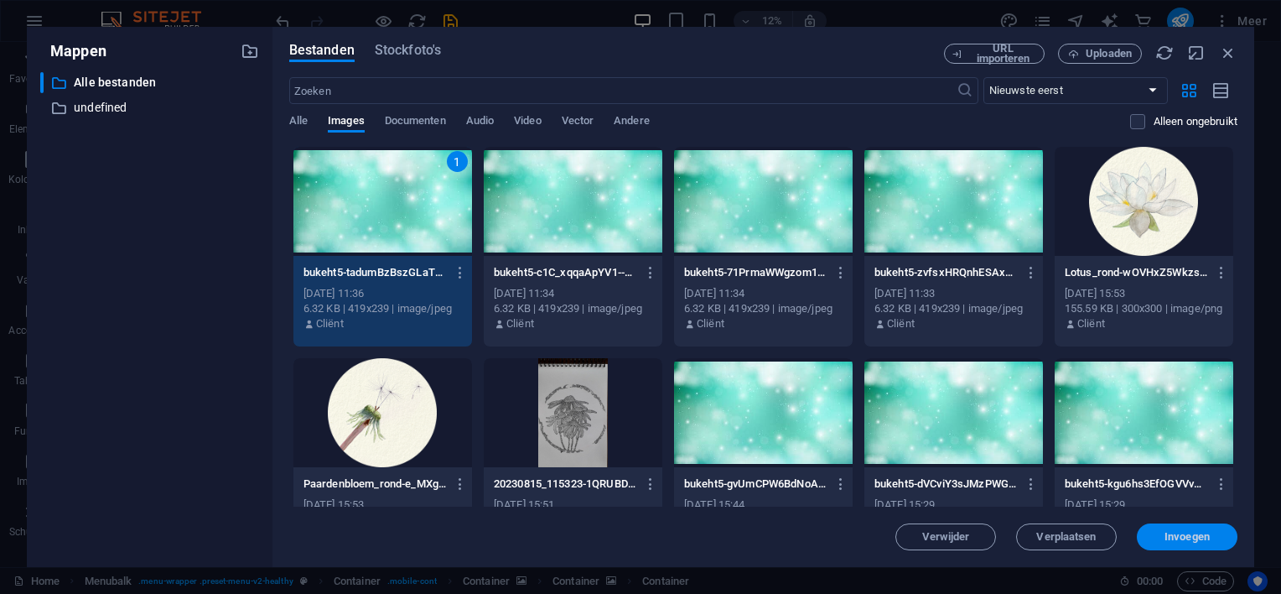
click at [1190, 533] on span "Invoegen" at bounding box center [1186, 536] width 45 height 10
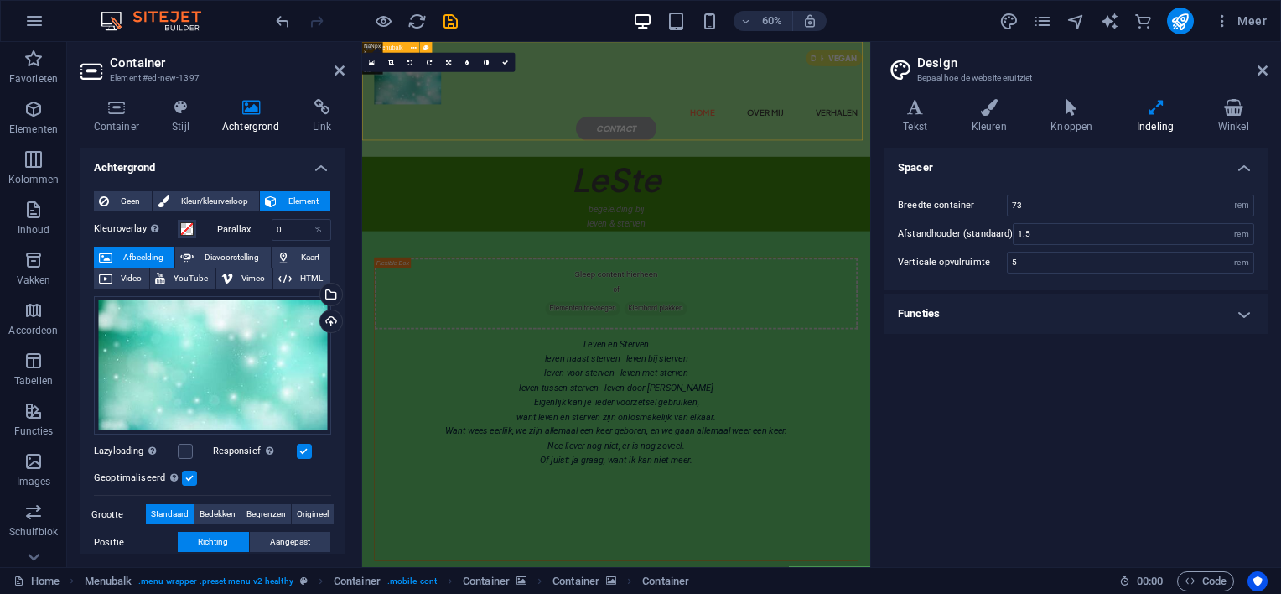
click at [652, 63] on div "Sleep content hierheen of Elementen toevoegen Klembord plakken Home over mij ve…" at bounding box center [785, 137] width 847 height 191
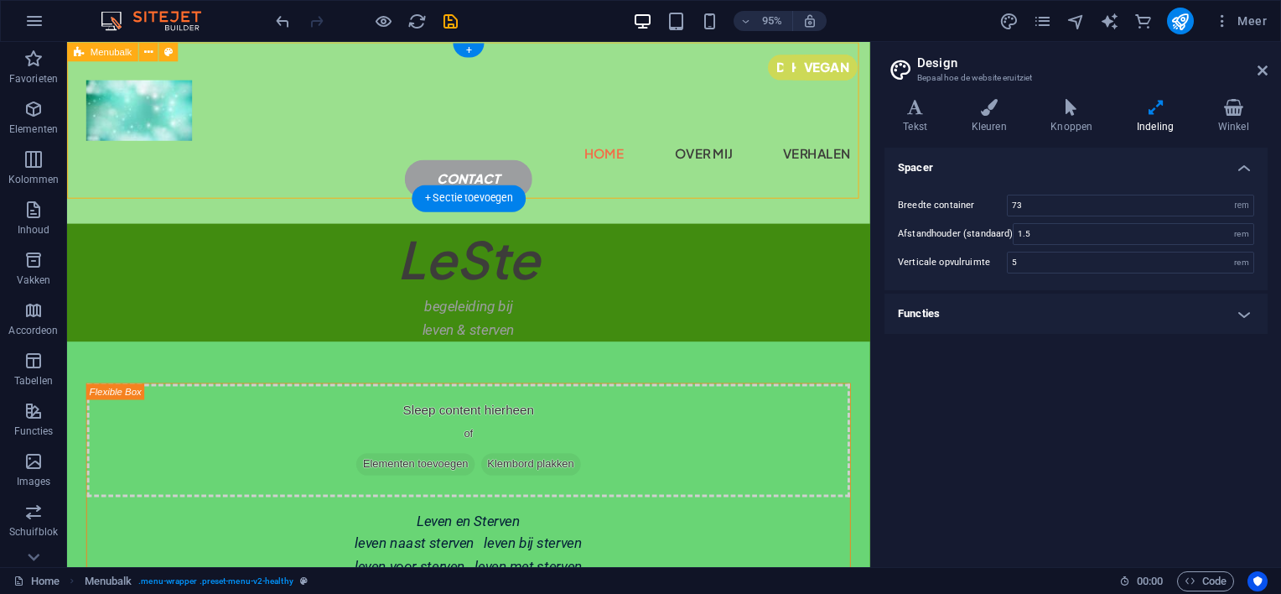
click at [428, 61] on div "Sleep content hierheen of Elementen toevoegen Klembord plakken Home over mij ve…" at bounding box center [489, 137] width 845 height 191
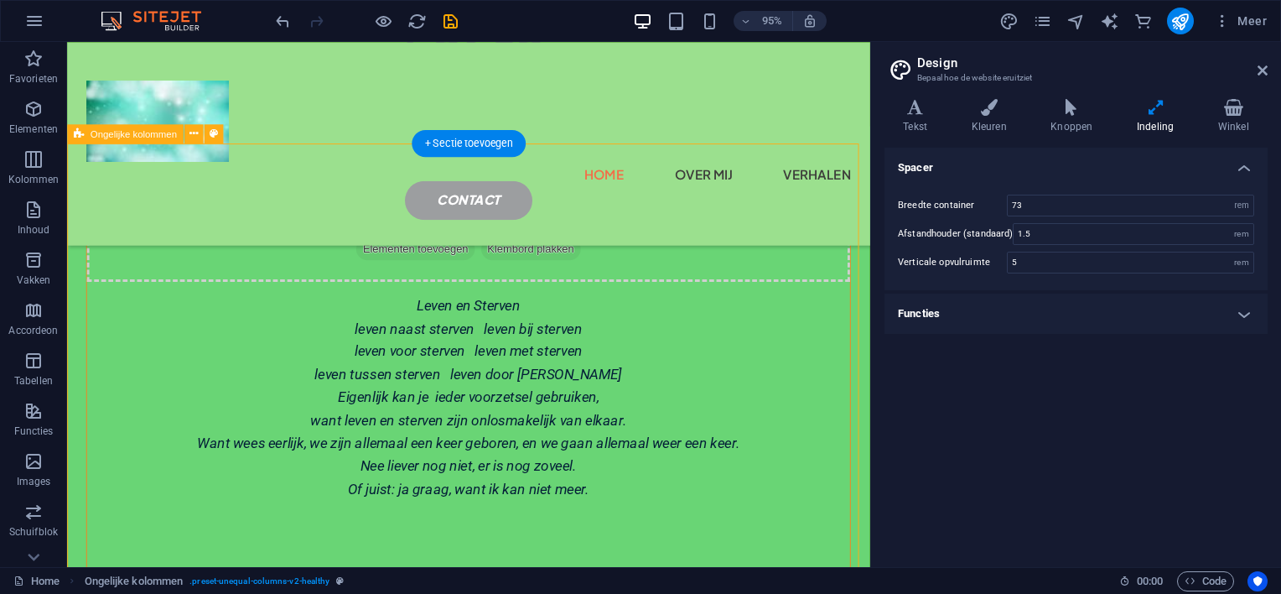
scroll to position [198, 0]
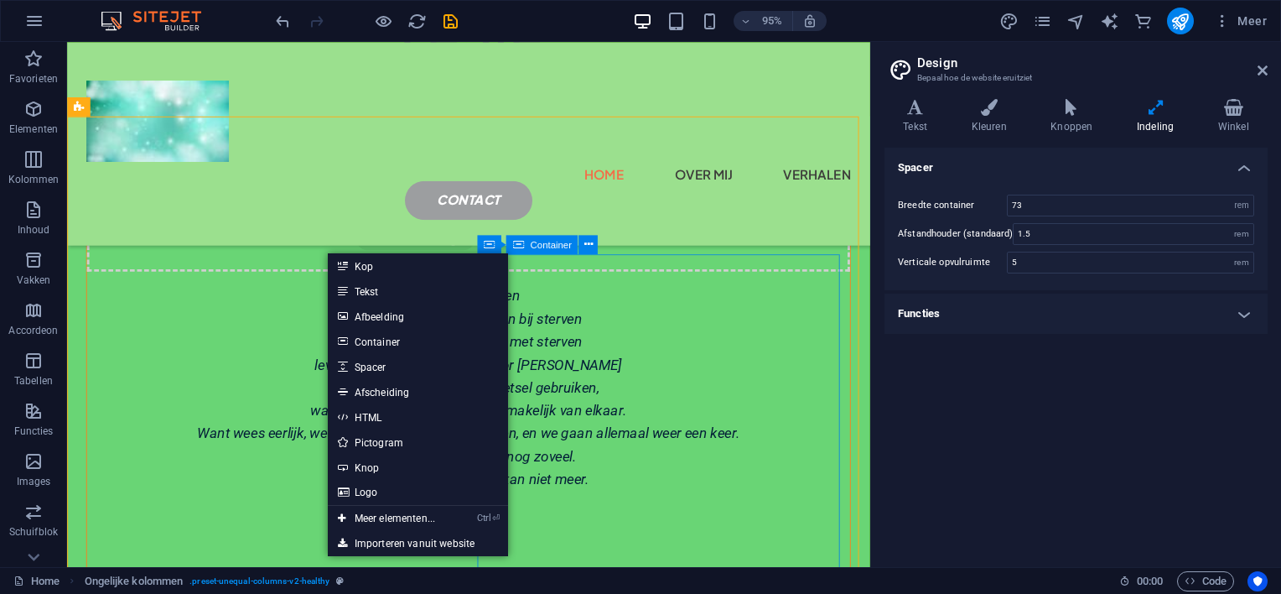
click at [515, 239] on icon at bounding box center [517, 244] width 11 height 19
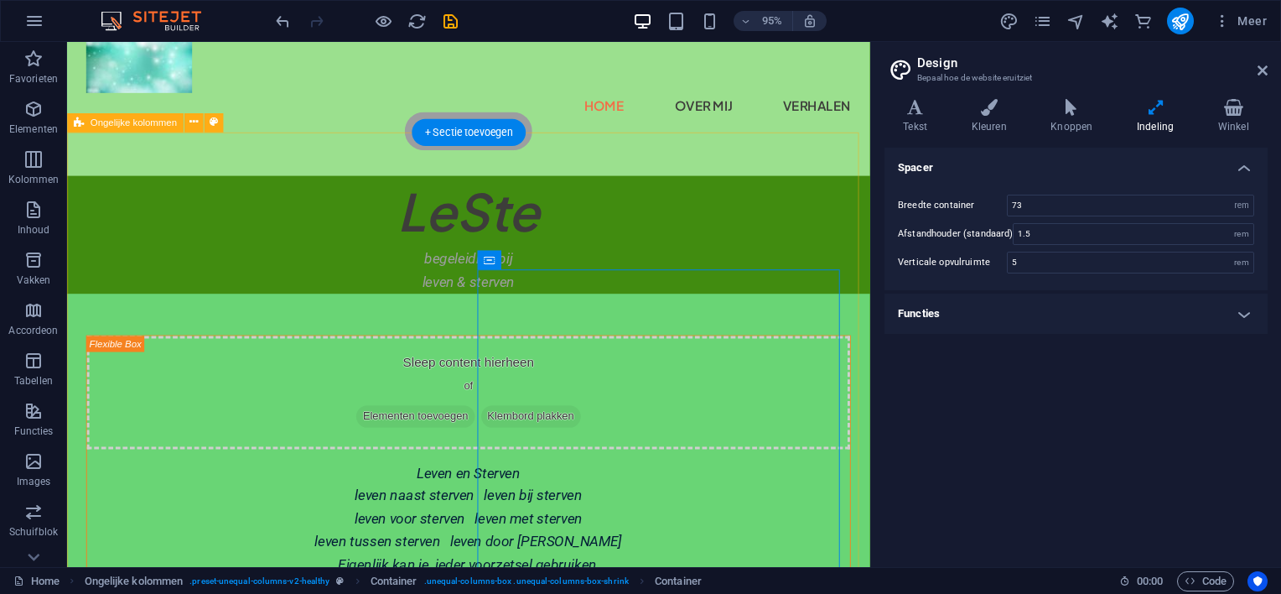
scroll to position [0, 0]
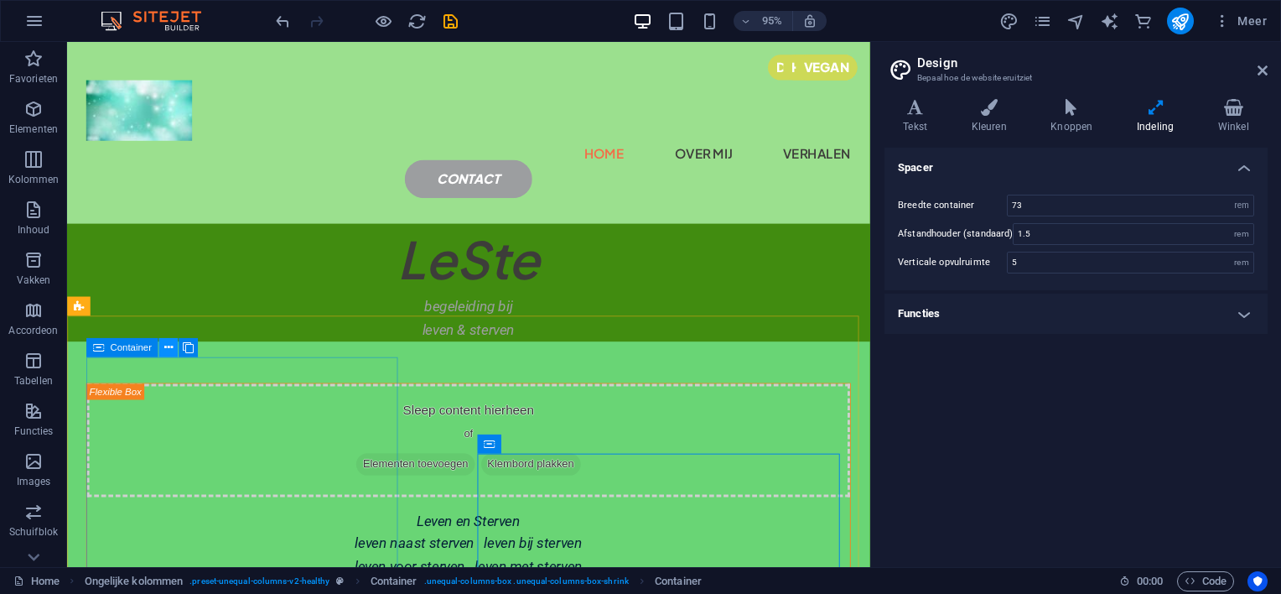
click at [169, 344] on icon at bounding box center [167, 347] width 8 height 17
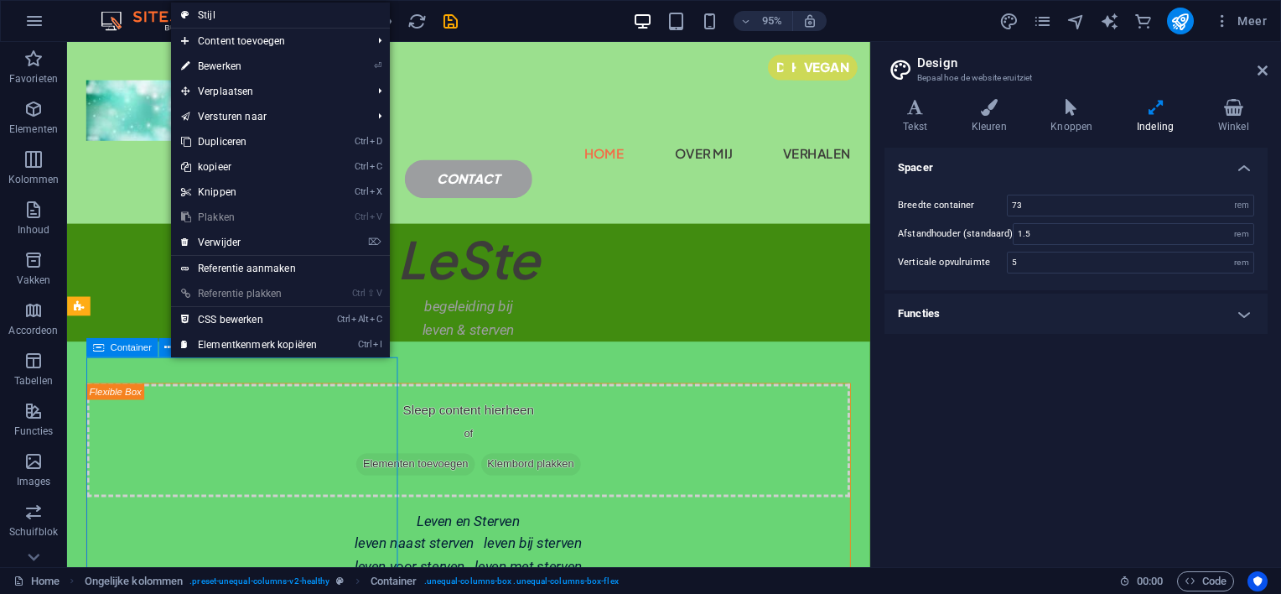
click at [129, 349] on span "Container" at bounding box center [130, 346] width 41 height 9
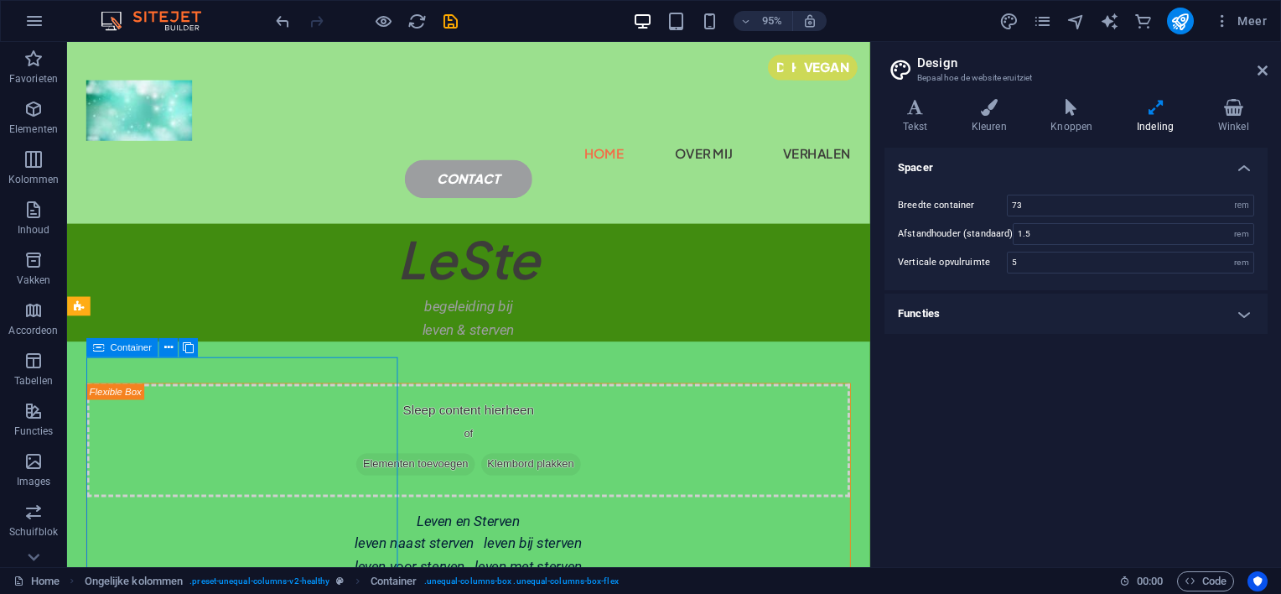
click at [129, 349] on span "Container" at bounding box center [130, 346] width 41 height 9
click at [186, 348] on icon at bounding box center [188, 347] width 11 height 17
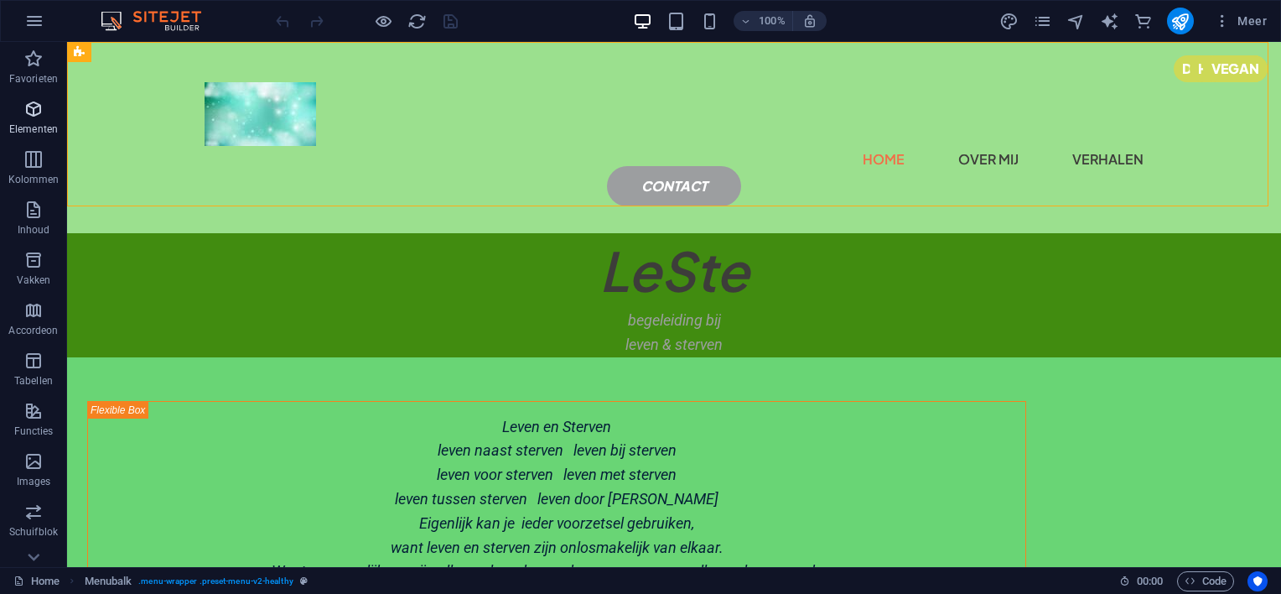
click at [34, 121] on span "Elementen" at bounding box center [33, 119] width 67 height 40
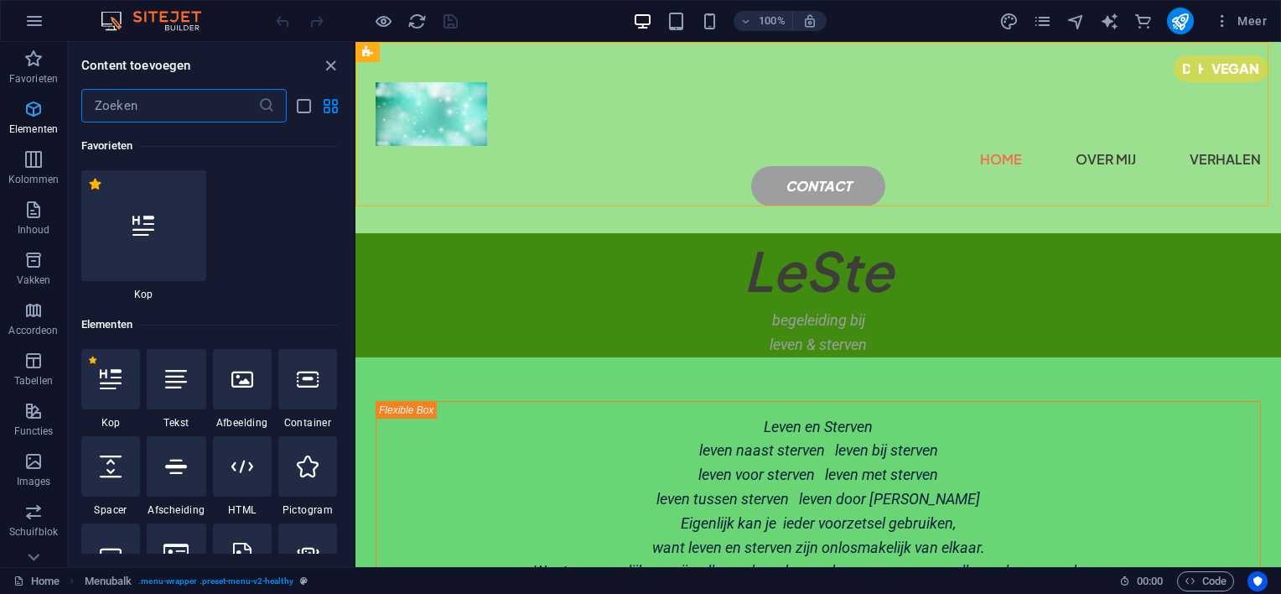
scroll to position [178, 0]
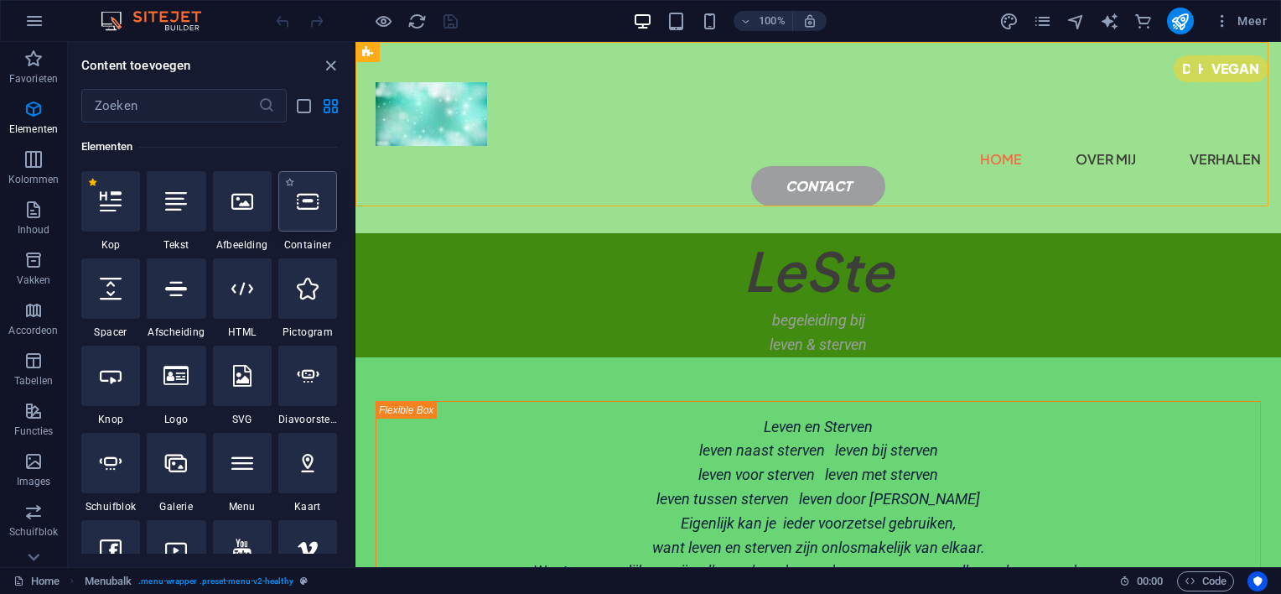
click at [304, 210] on icon at bounding box center [308, 201] width 22 height 22
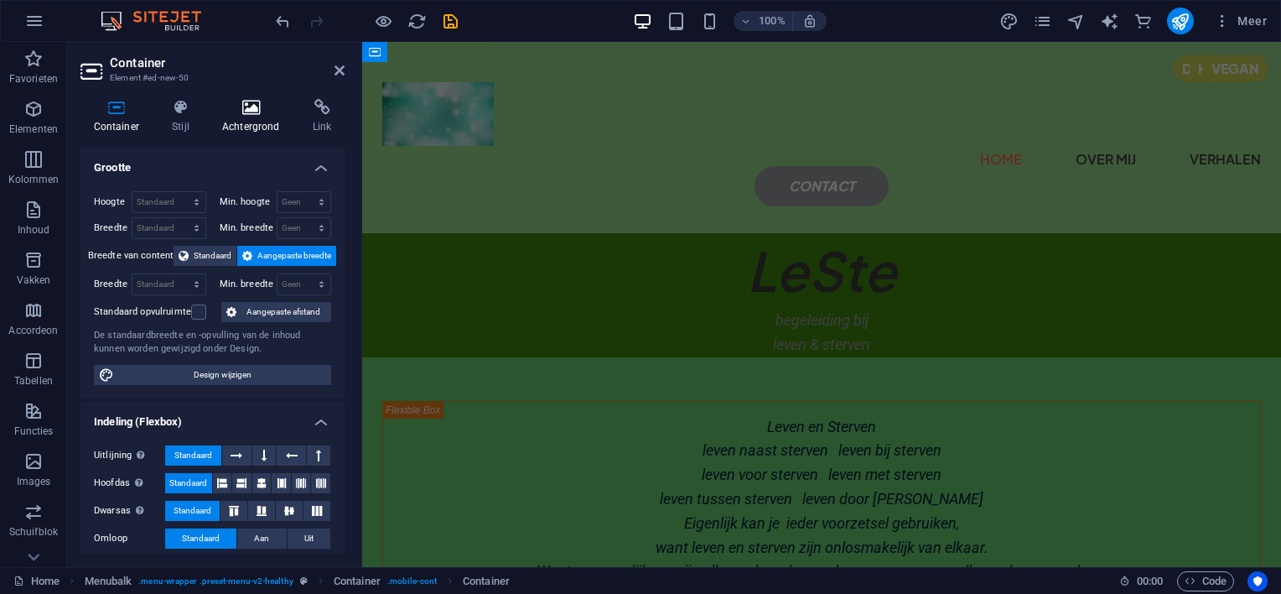
click at [255, 111] on icon at bounding box center [251, 107] width 84 height 17
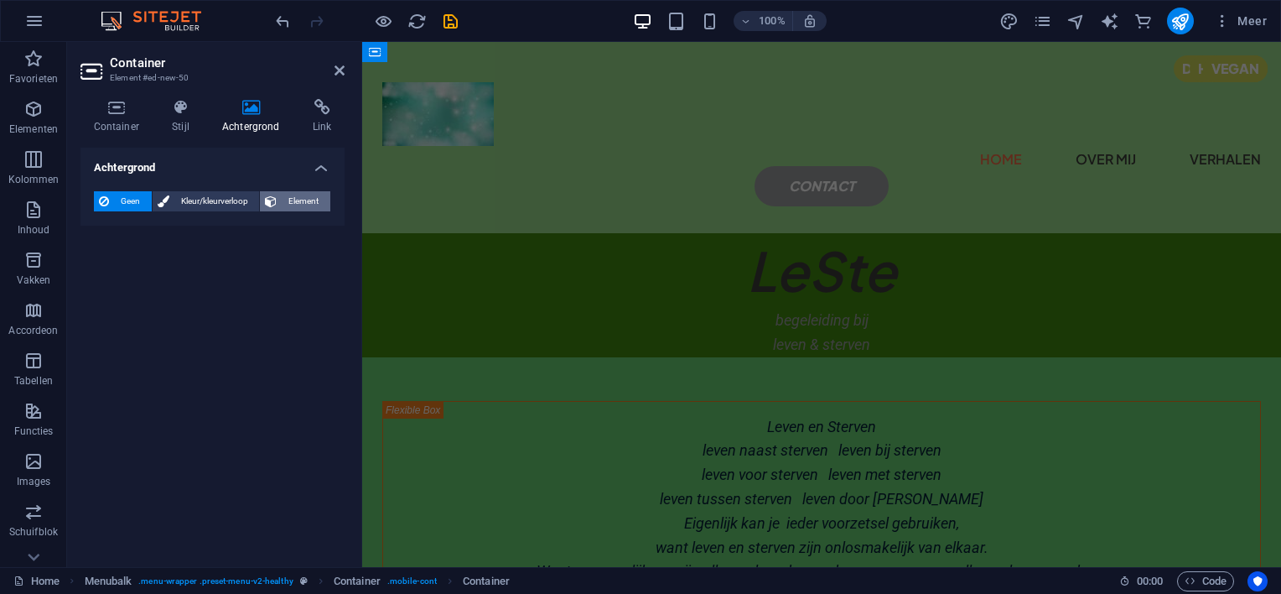
click at [294, 200] on span "Element" at bounding box center [304, 201] width 44 height 20
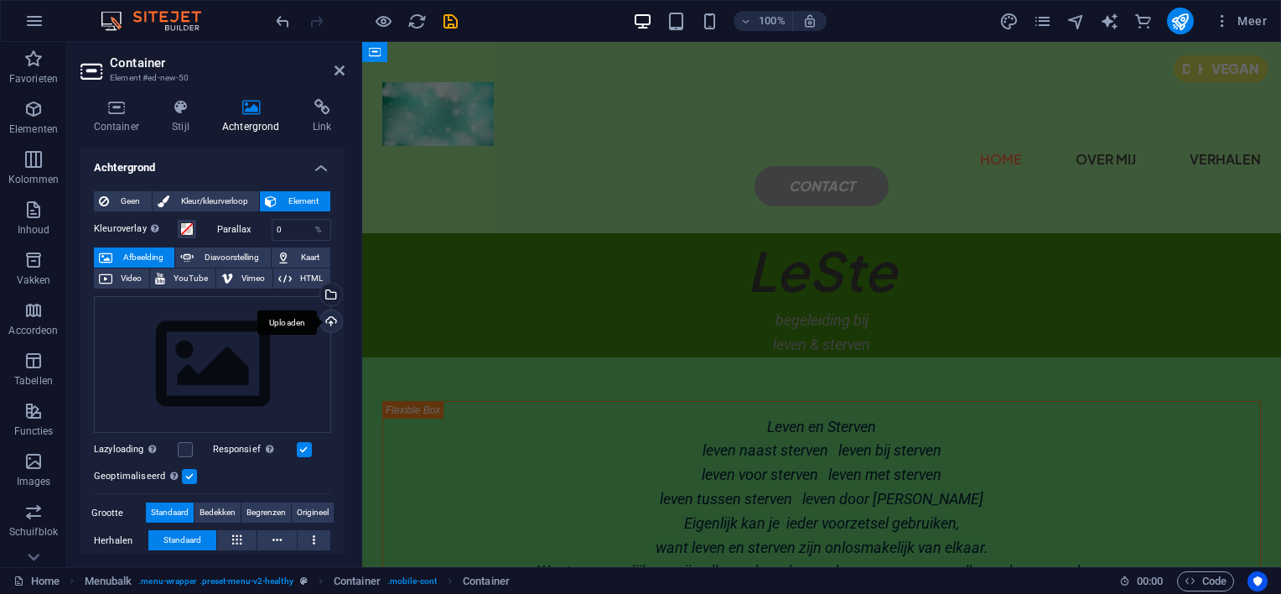
click at [330, 319] on div "Uploaden" at bounding box center [329, 322] width 25 height 25
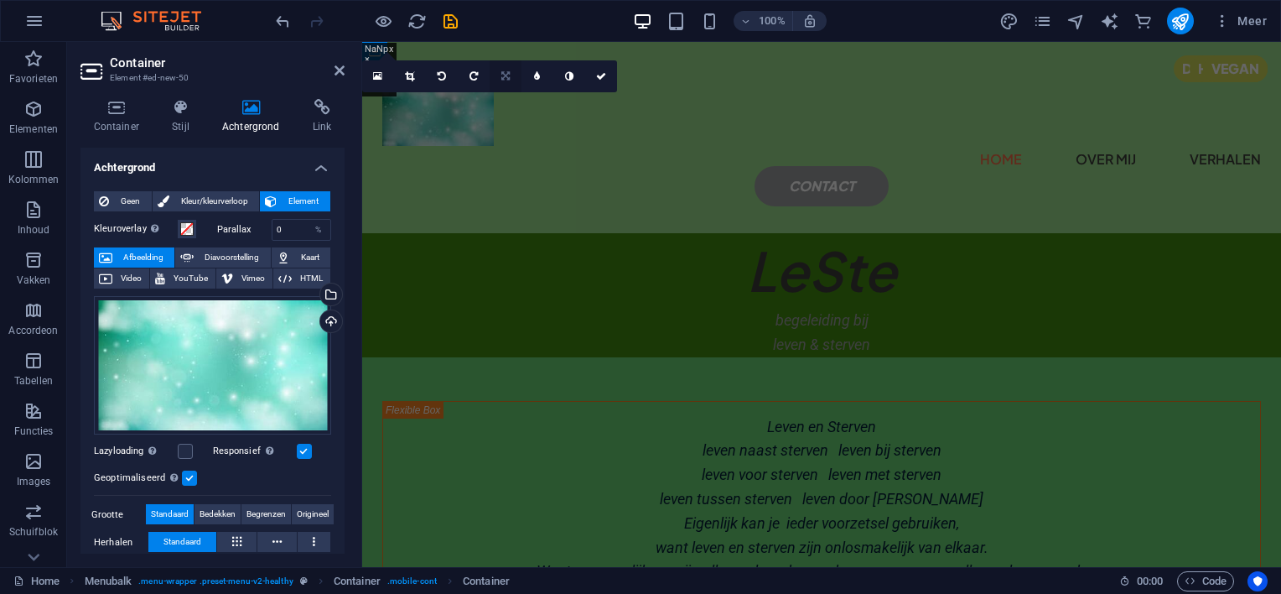
click at [505, 74] on icon at bounding box center [505, 76] width 8 height 10
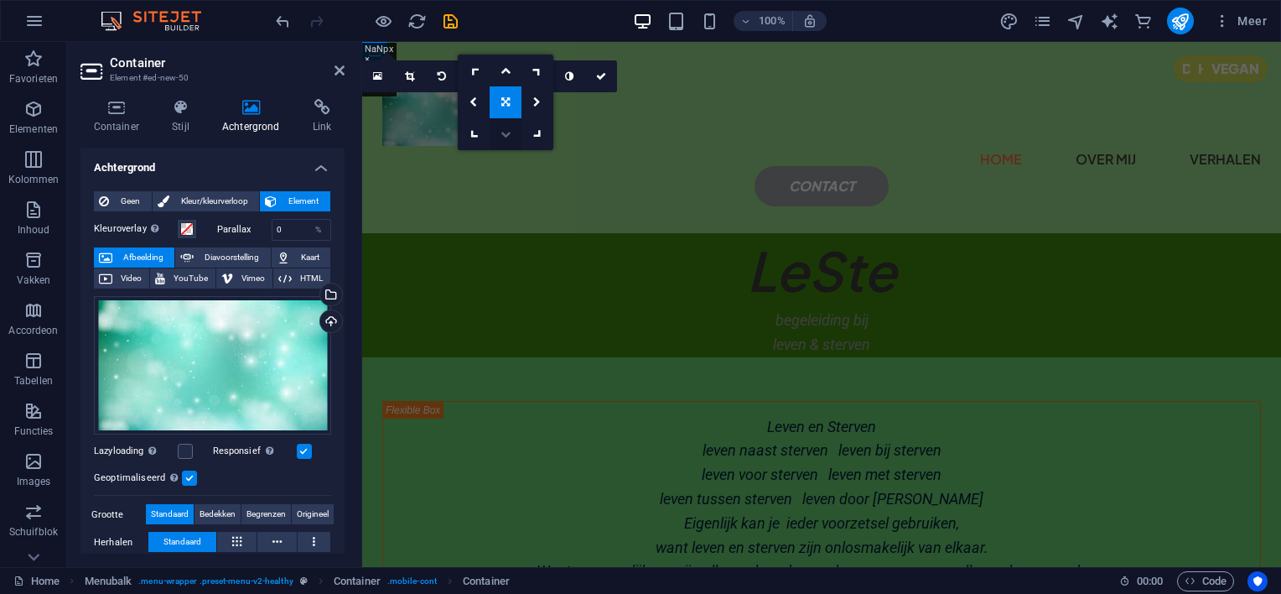
click at [505, 134] on icon at bounding box center [505, 134] width 10 height 10
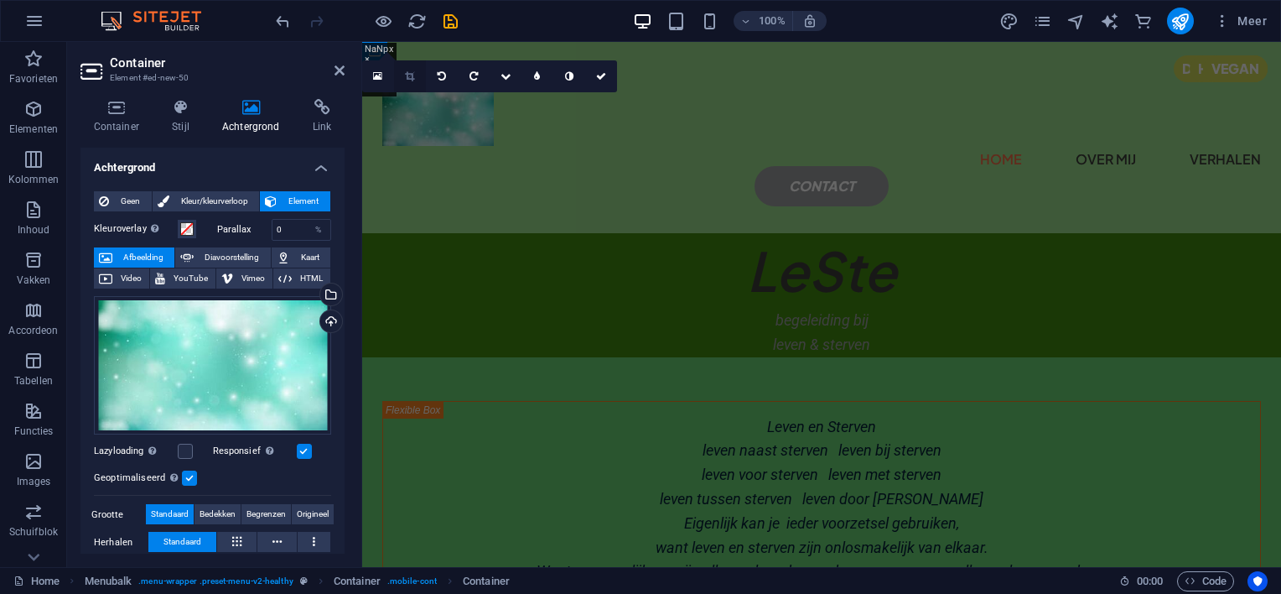
click at [408, 74] on icon at bounding box center [409, 76] width 9 height 10
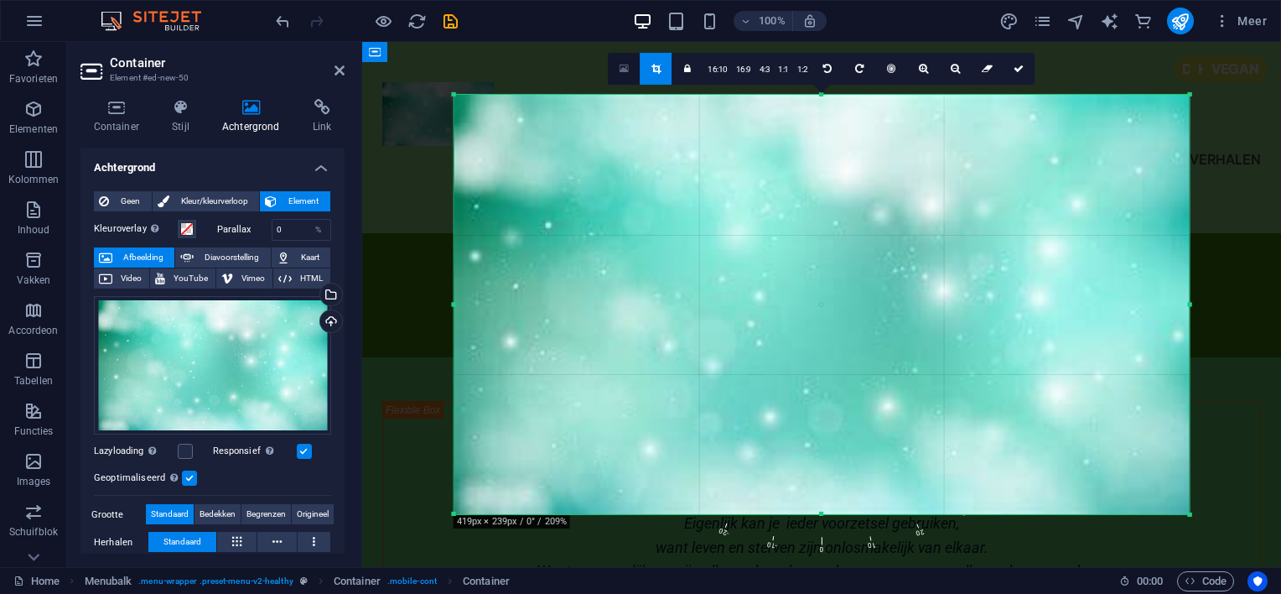
click at [624, 65] on icon at bounding box center [623, 69] width 9 height 12
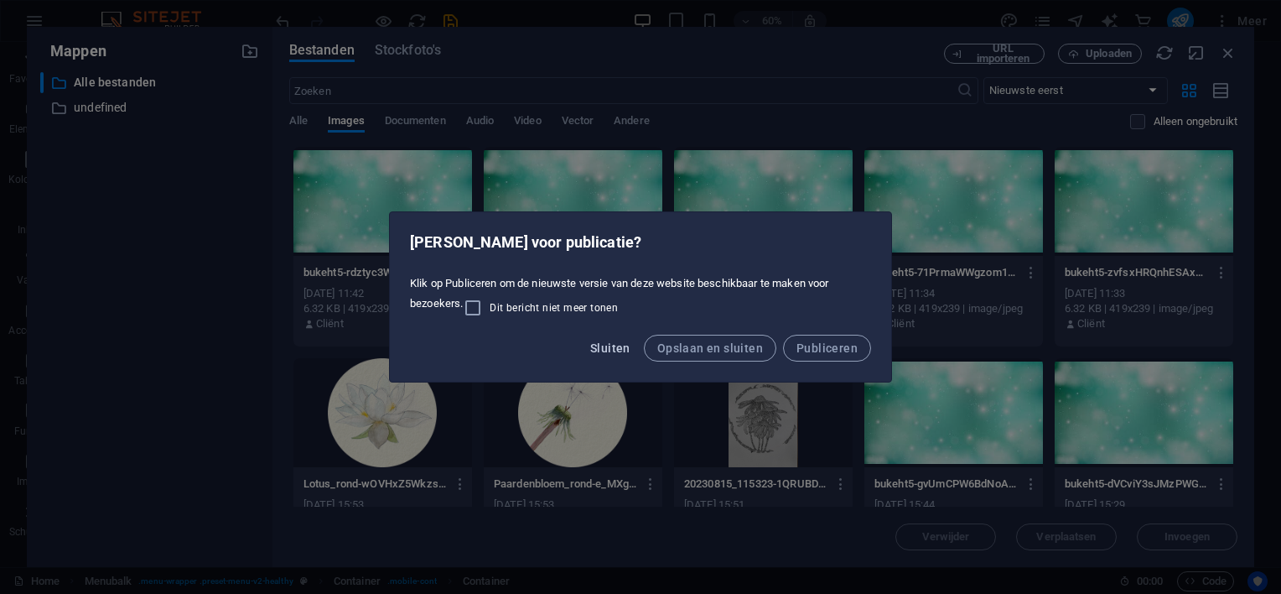
click at [615, 350] on span "Sluiten" at bounding box center [610, 347] width 40 height 13
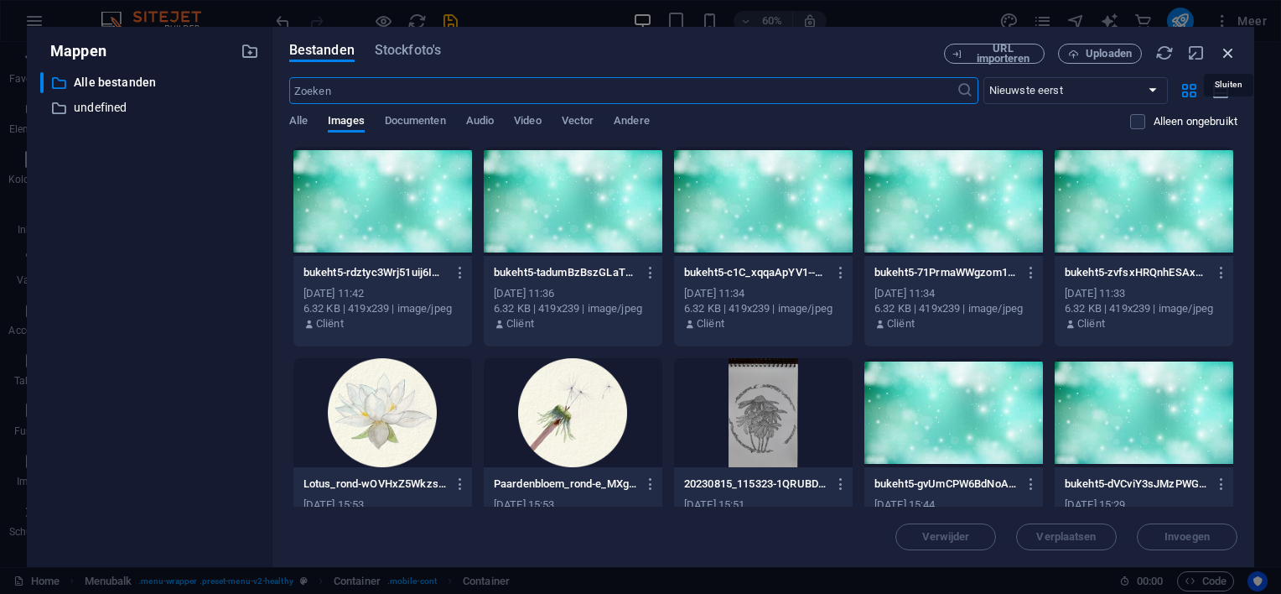
click at [1232, 47] on icon "button" at bounding box center [1228, 53] width 18 height 18
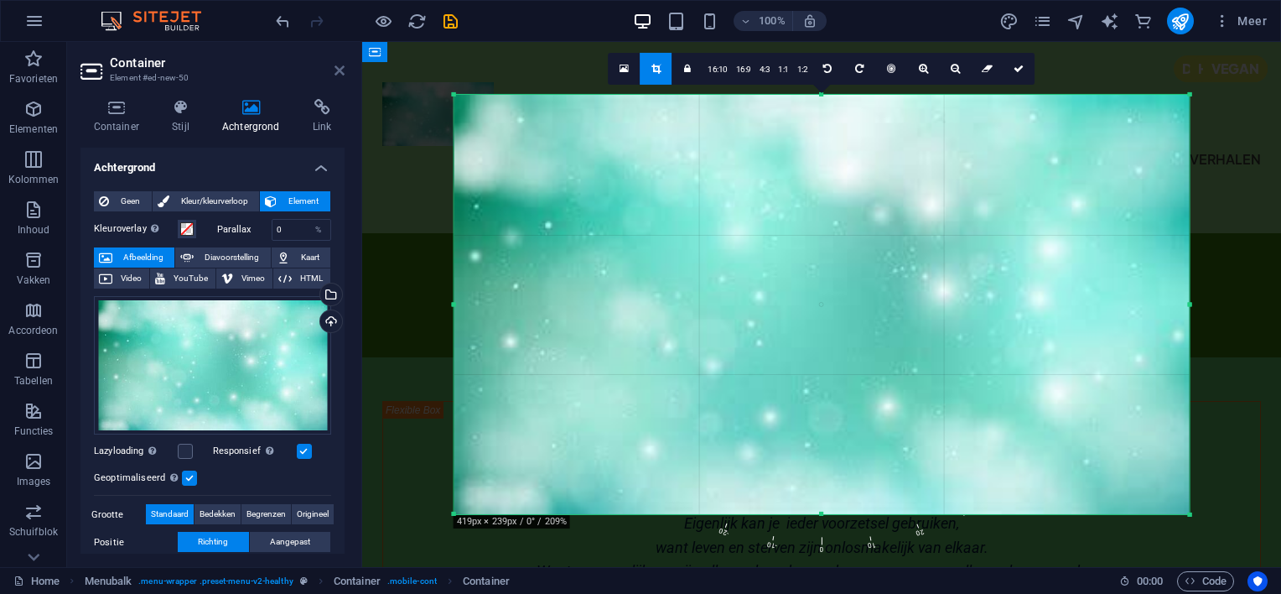
click at [340, 67] on icon at bounding box center [339, 70] width 10 height 13
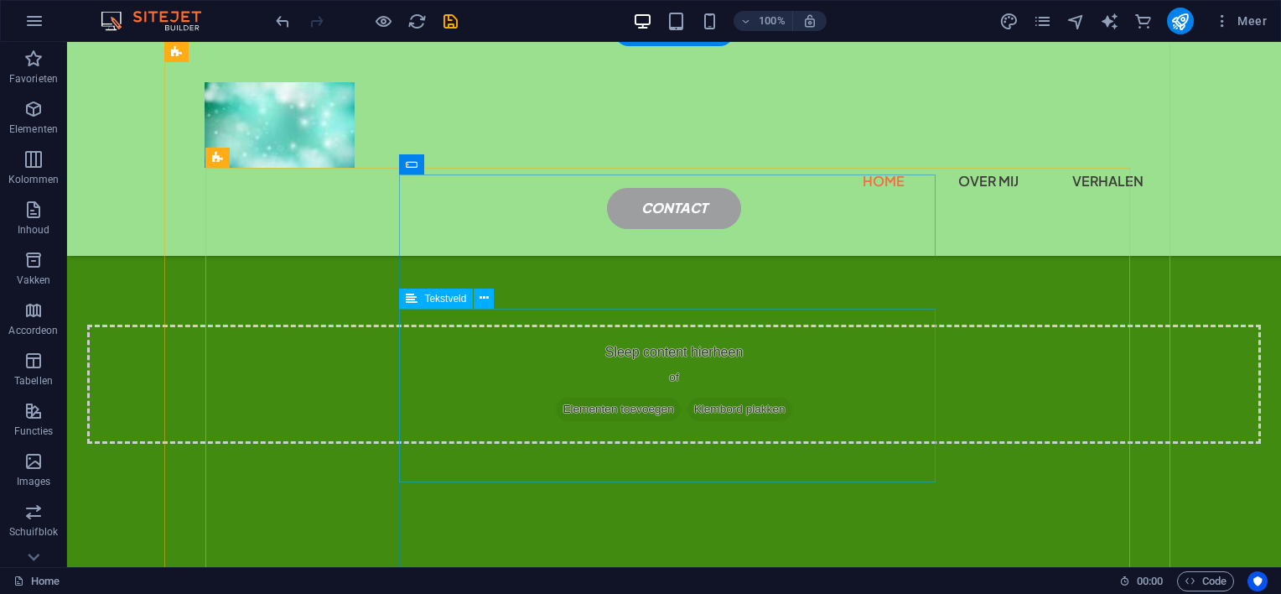
scroll to position [3006, 0]
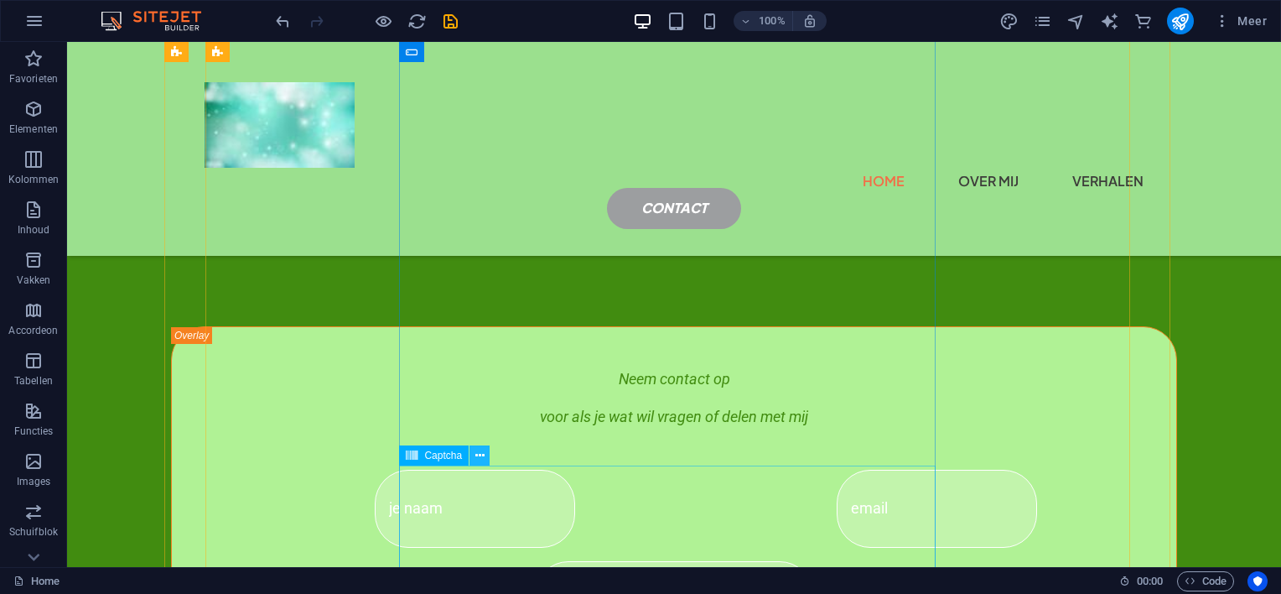
click at [475, 453] on icon at bounding box center [479, 456] width 9 height 18
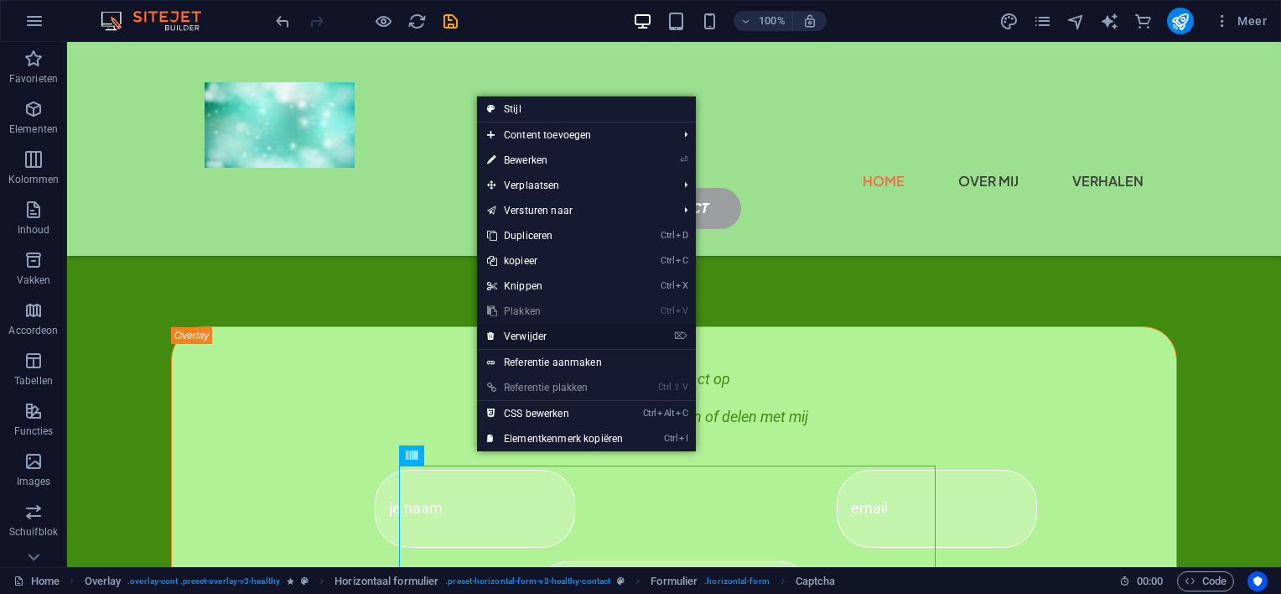
click at [523, 332] on link "⌦ Verwijder" at bounding box center [555, 336] width 156 height 25
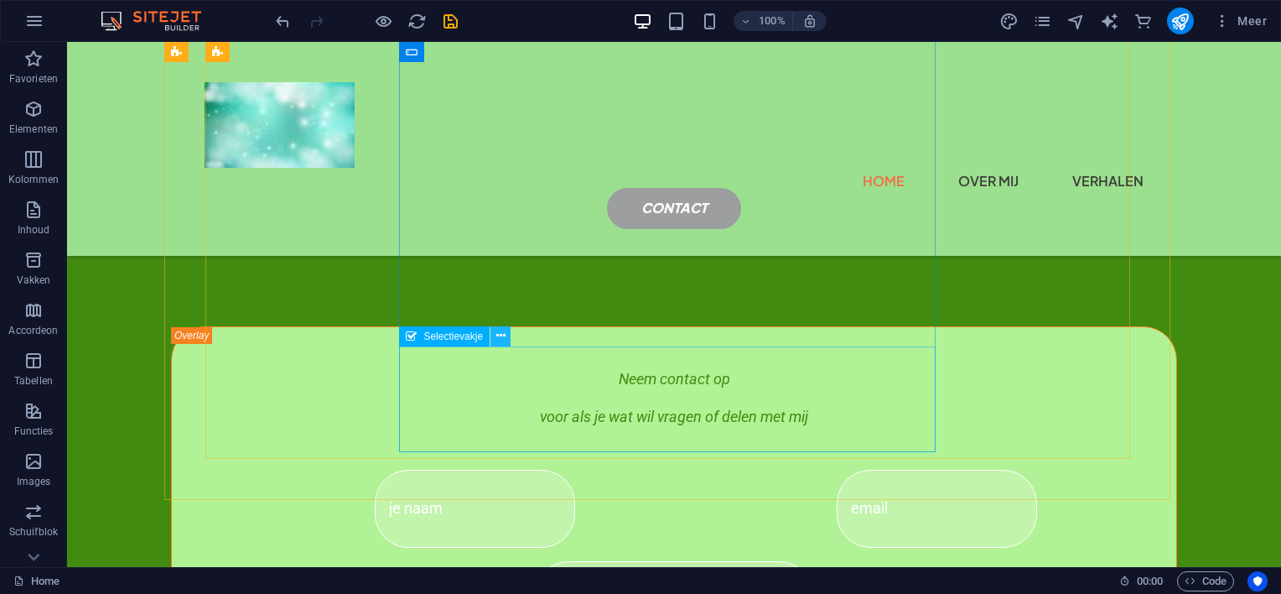
click at [500, 335] on icon at bounding box center [500, 336] width 9 height 18
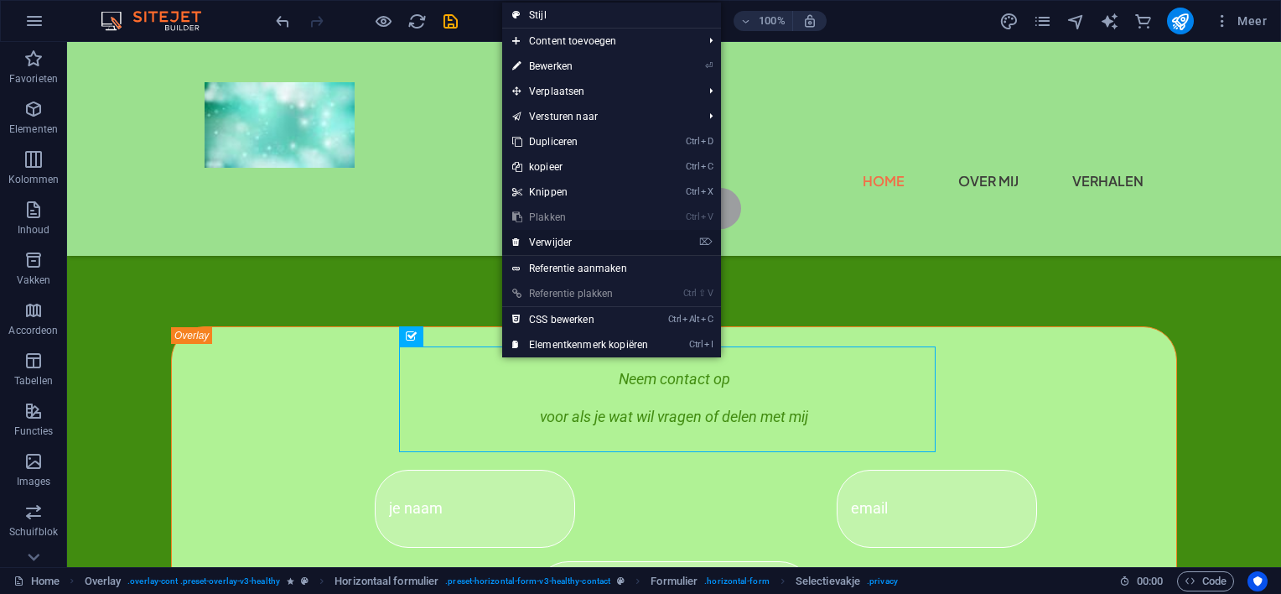
click at [544, 241] on link "⌦ Verwijder" at bounding box center [580, 242] width 156 height 25
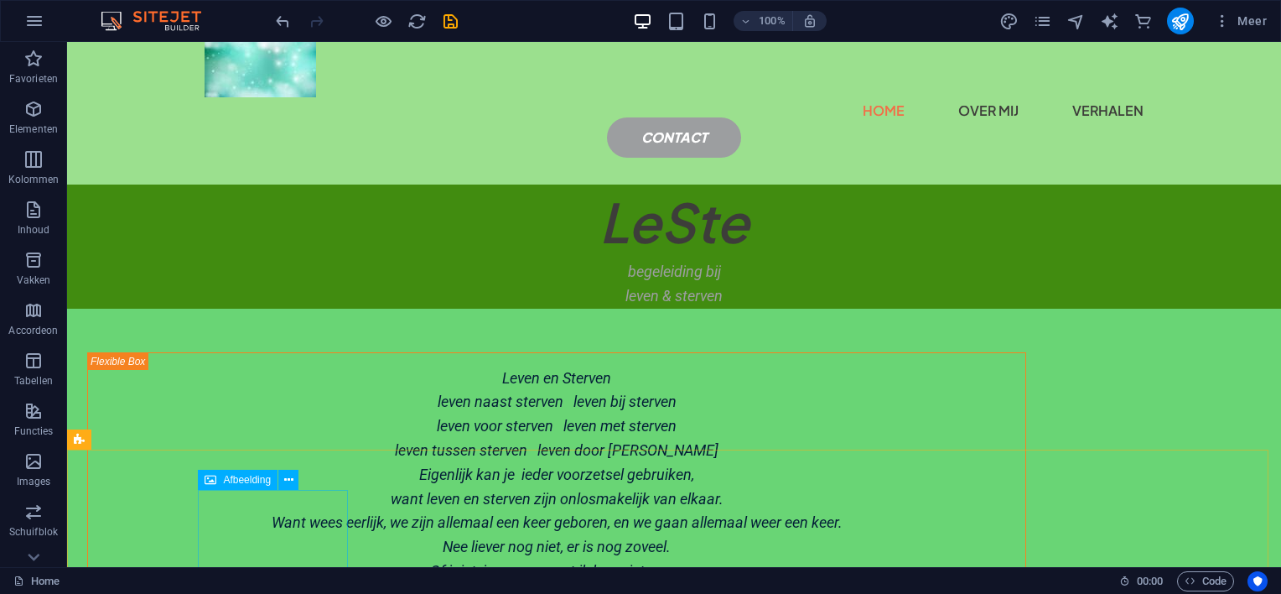
scroll to position [0, 0]
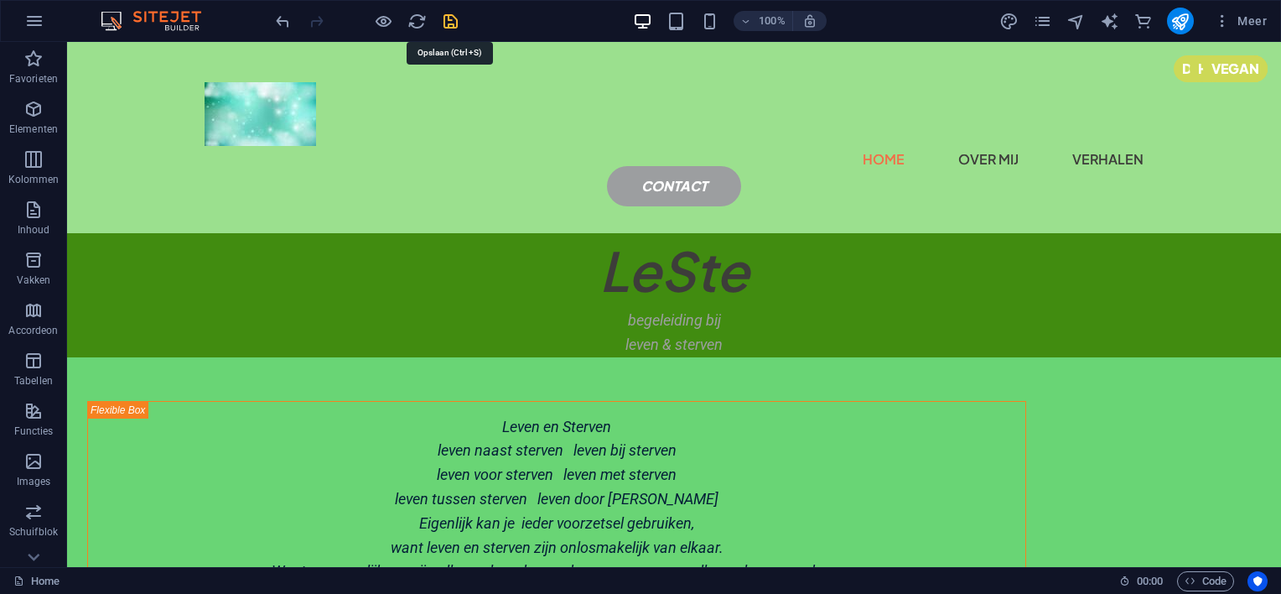
click at [447, 17] on icon "save" at bounding box center [450, 21] width 19 height 19
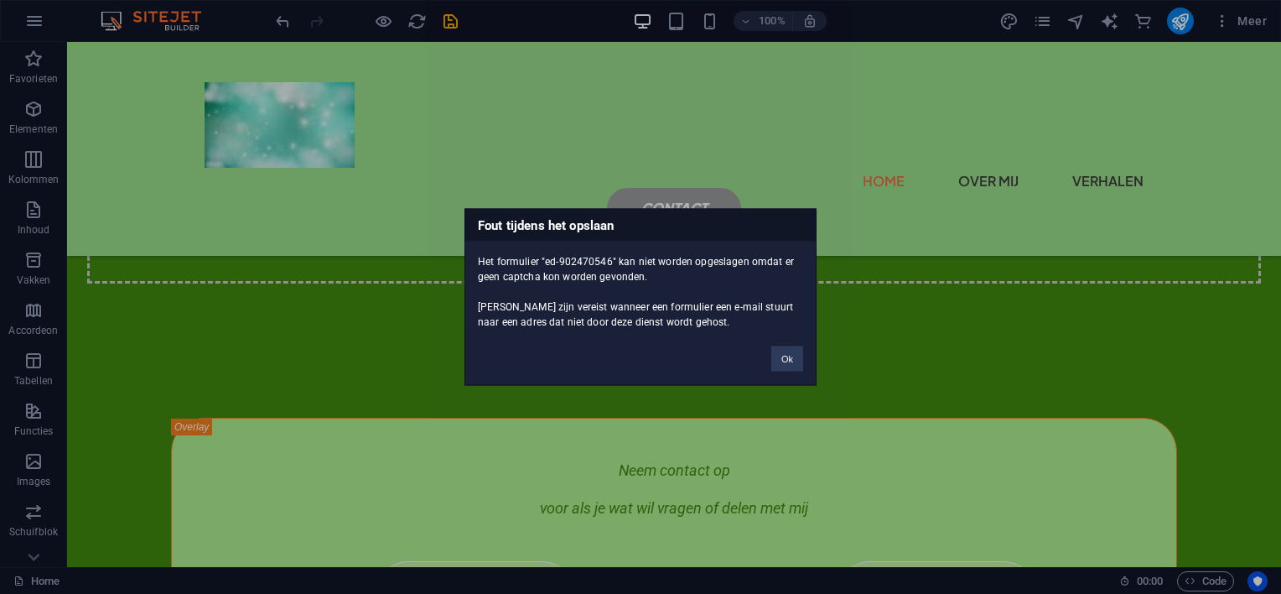
scroll to position [2916, 0]
click at [781, 360] on button "Ok" at bounding box center [787, 358] width 32 height 25
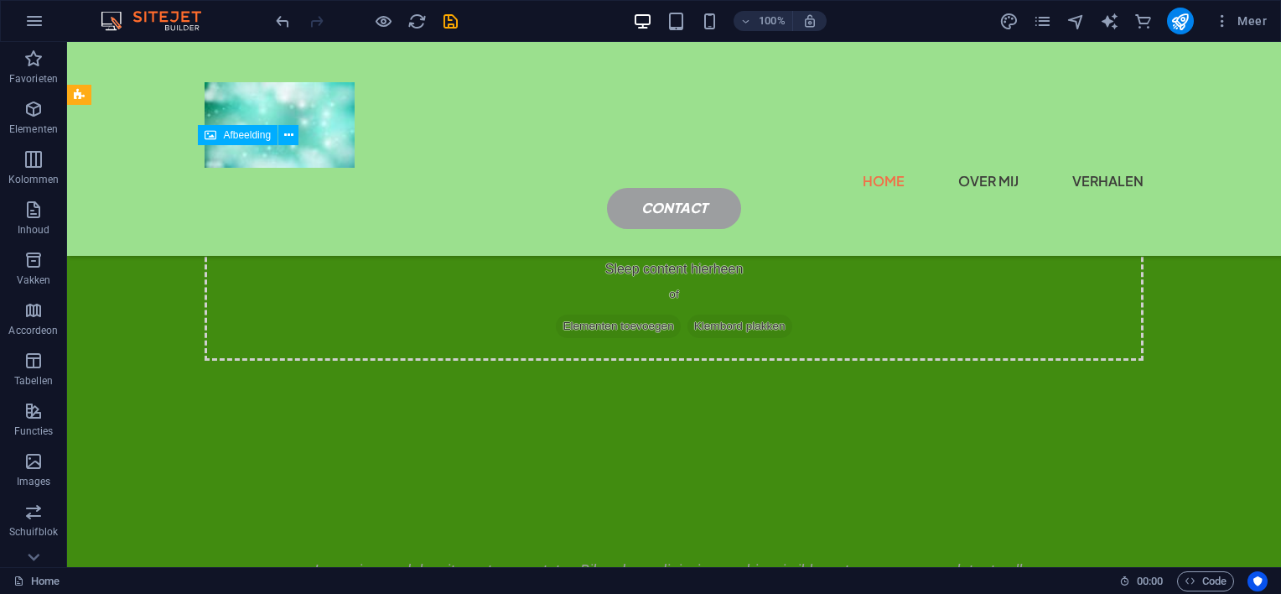
scroll to position [1910, 0]
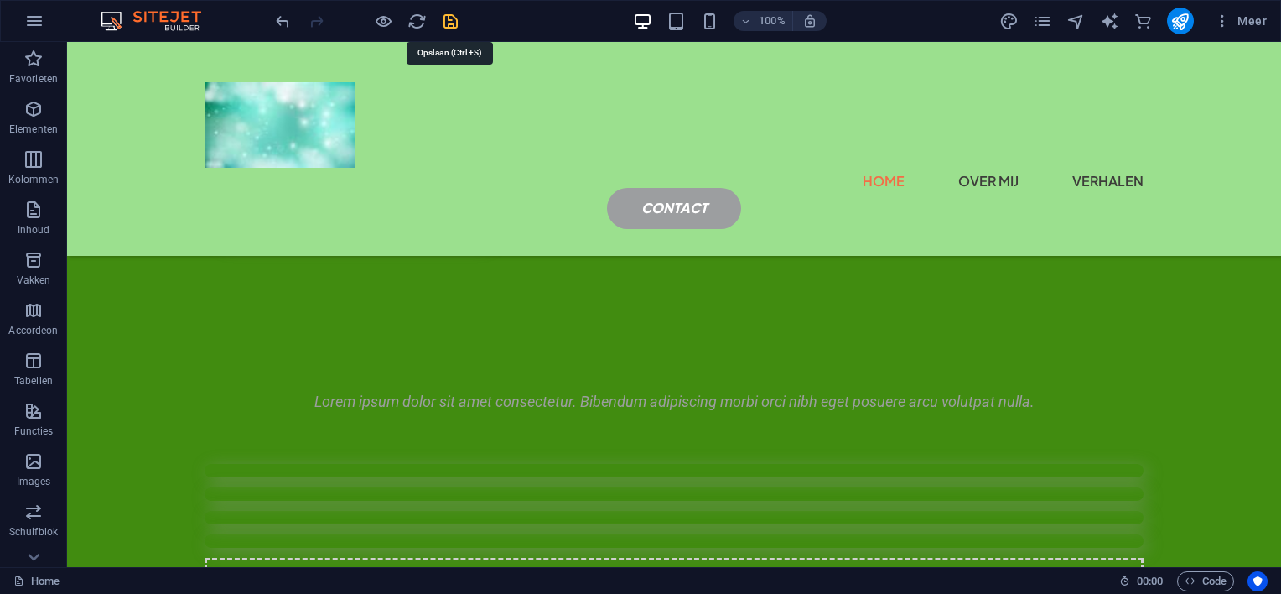
click at [446, 22] on icon "save" at bounding box center [450, 21] width 19 height 19
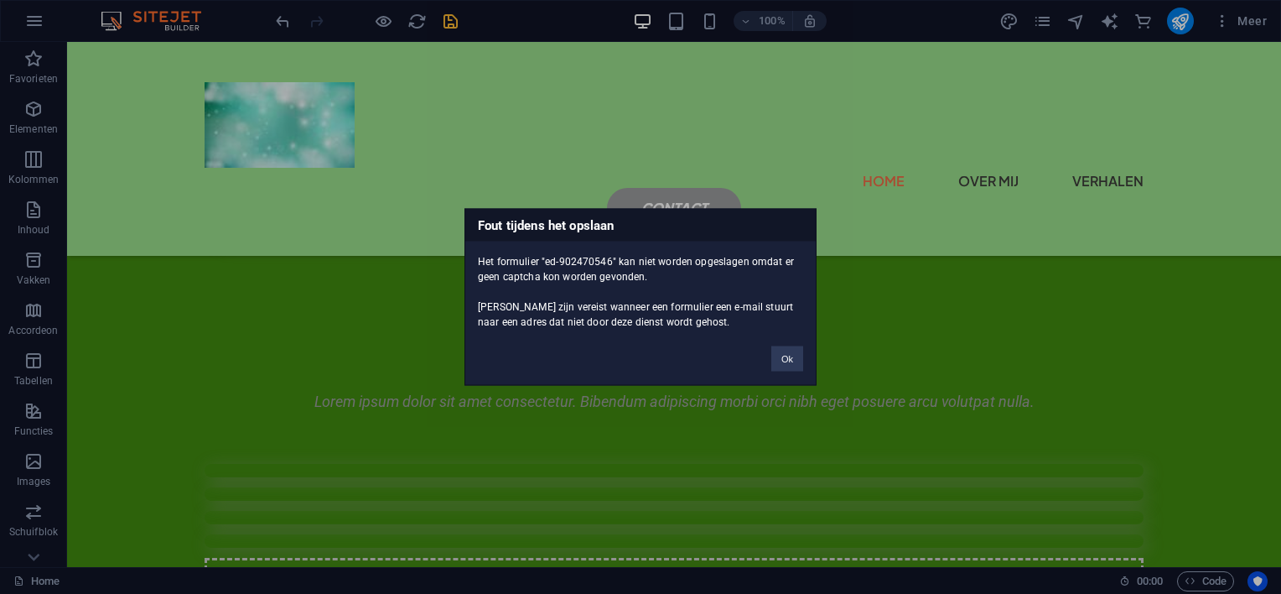
scroll to position [2916, 0]
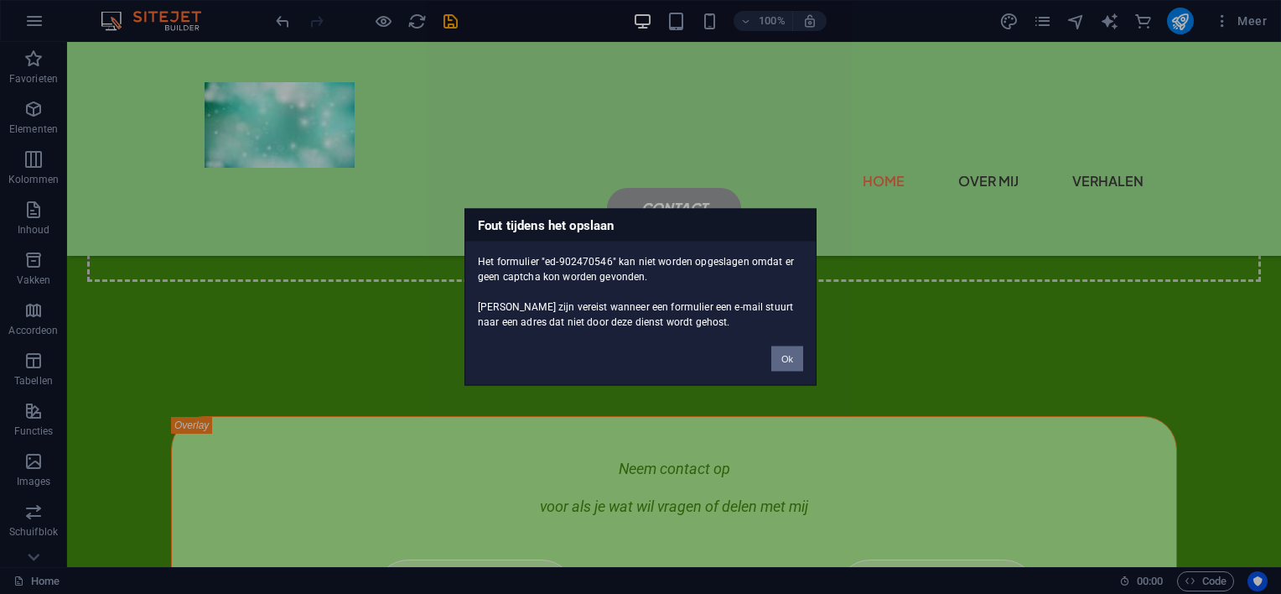
click at [785, 359] on button "Ok" at bounding box center [787, 358] width 32 height 25
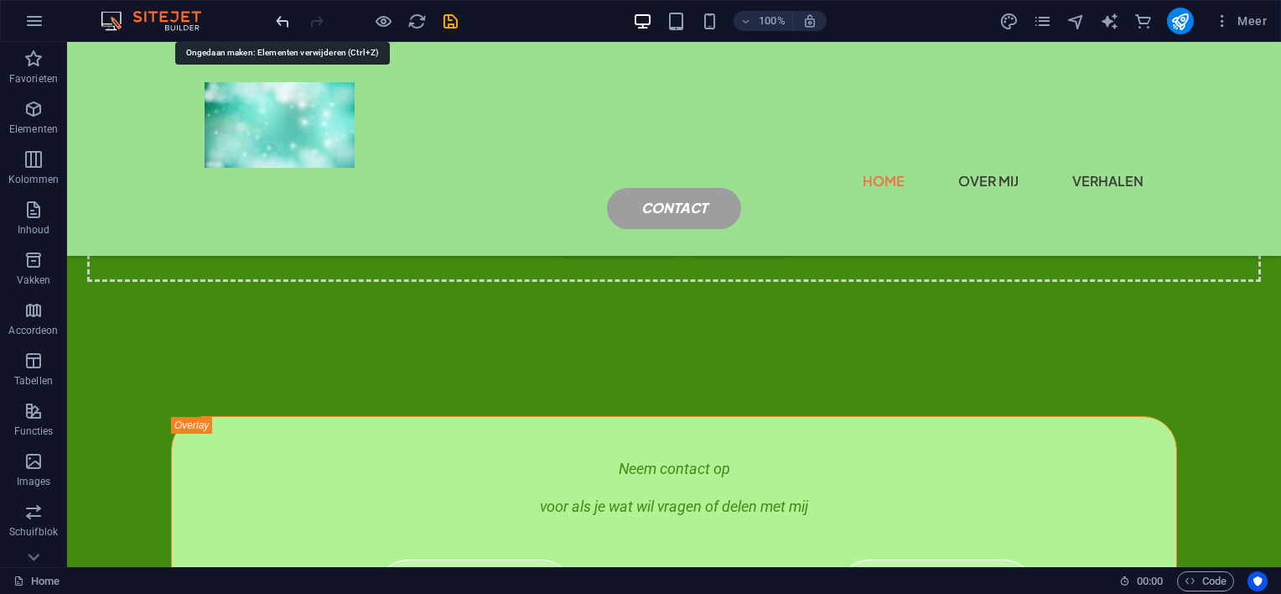
click at [0, 0] on icon "undo" at bounding box center [0, 0] width 0 height 0
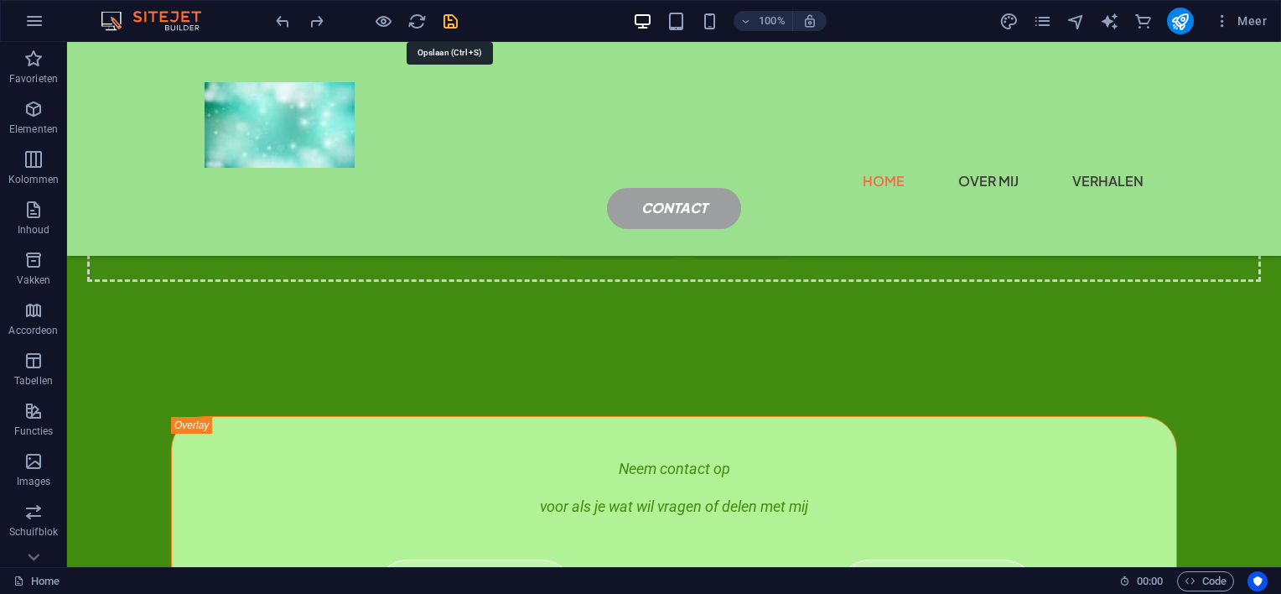
click at [446, 18] on icon "save" at bounding box center [450, 21] width 19 height 19
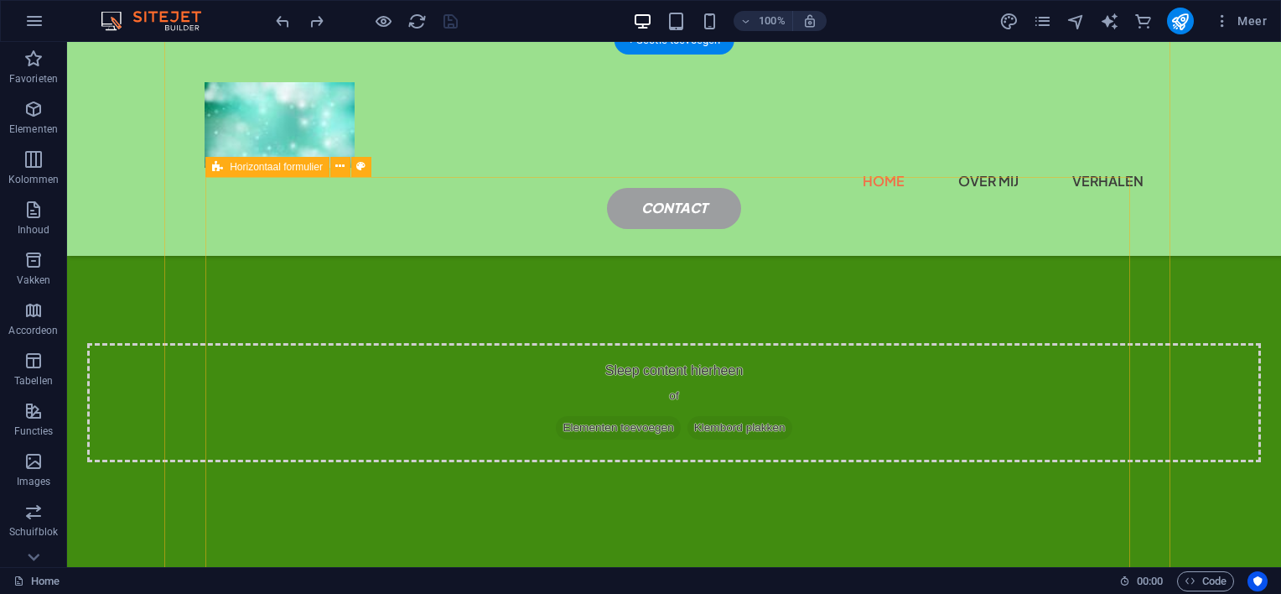
scroll to position [2833, 0]
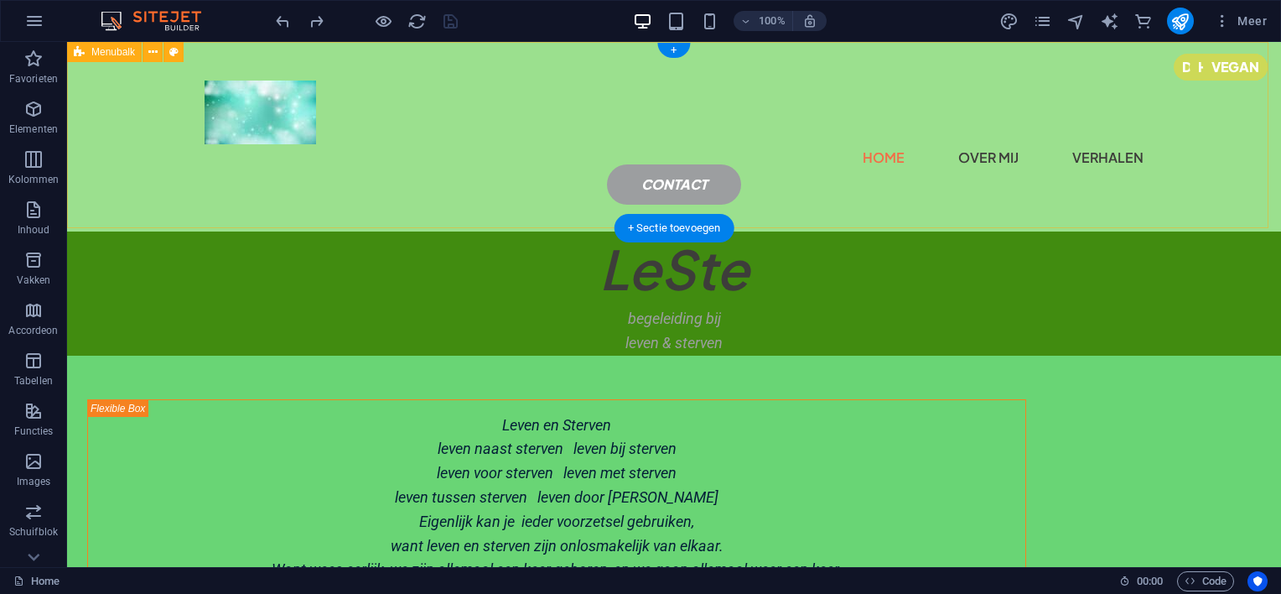
scroll to position [0, 0]
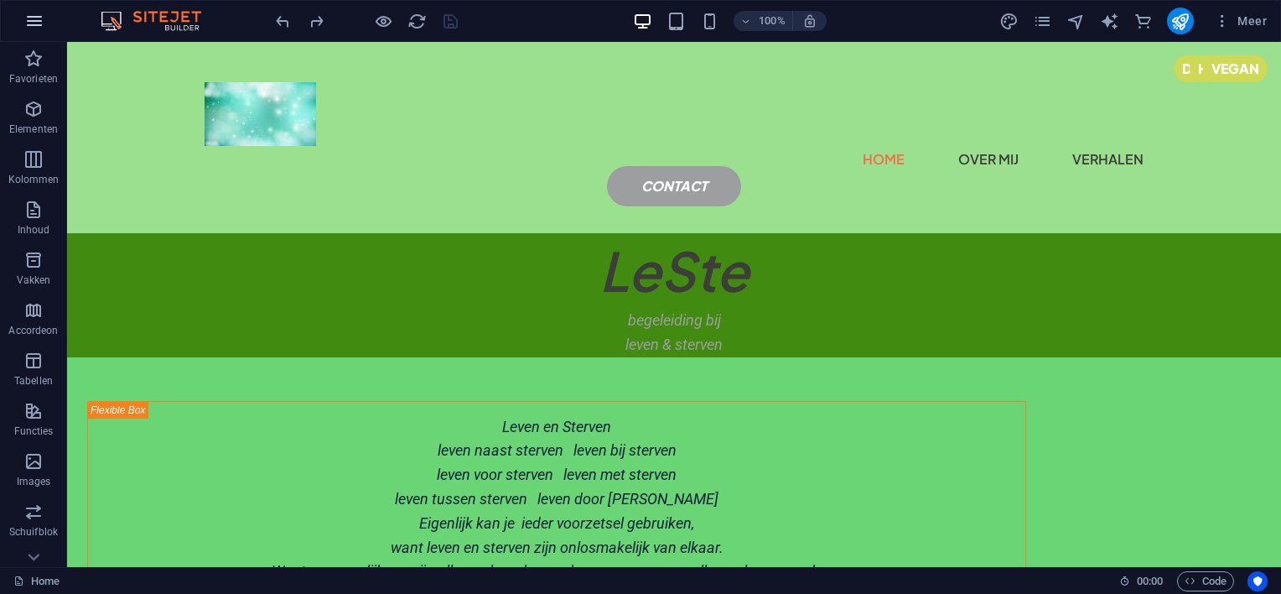
click at [32, 17] on icon "button" at bounding box center [34, 21] width 20 height 20
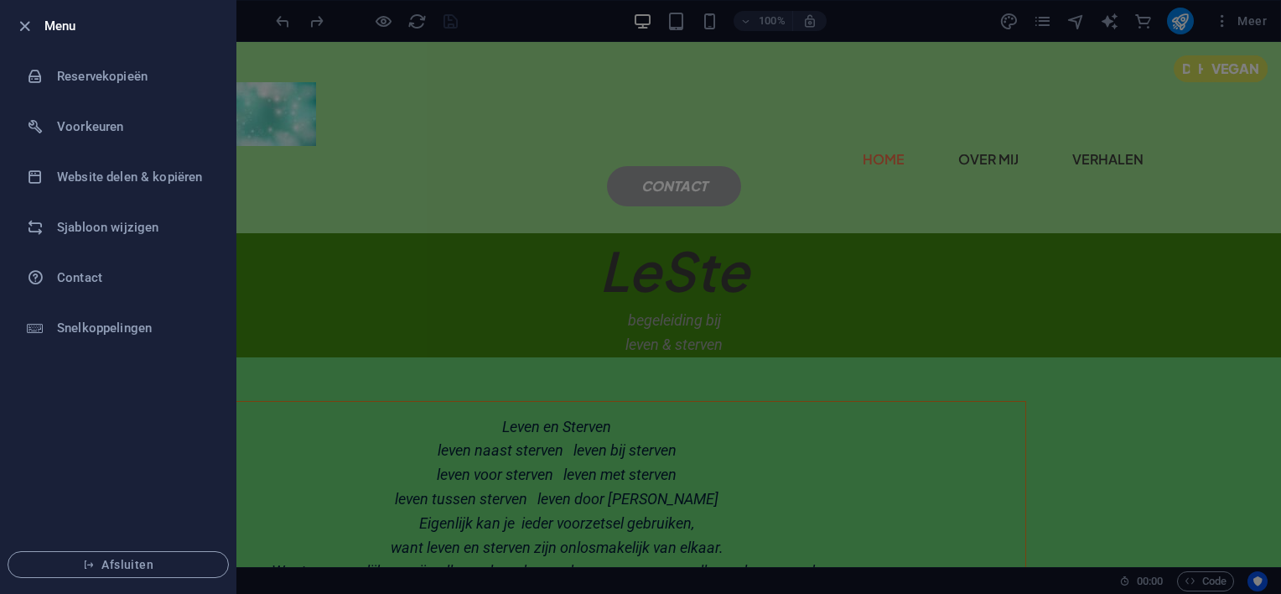
click at [439, 148] on div at bounding box center [640, 297] width 1281 height 594
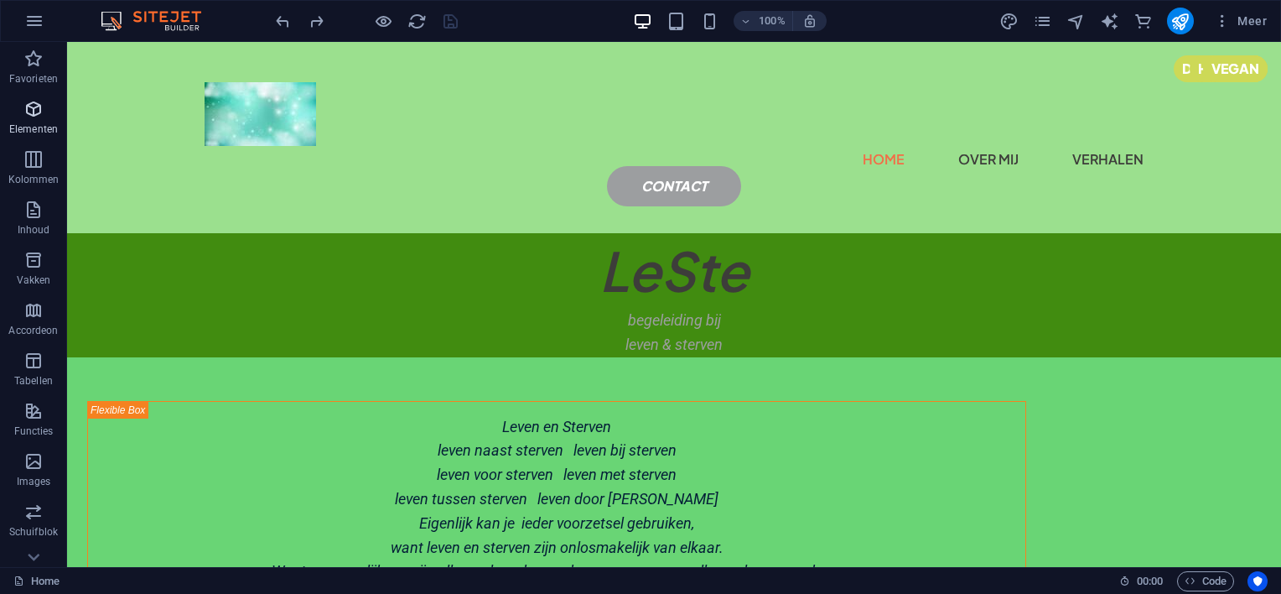
click at [33, 115] on icon "button" at bounding box center [33, 109] width 20 height 20
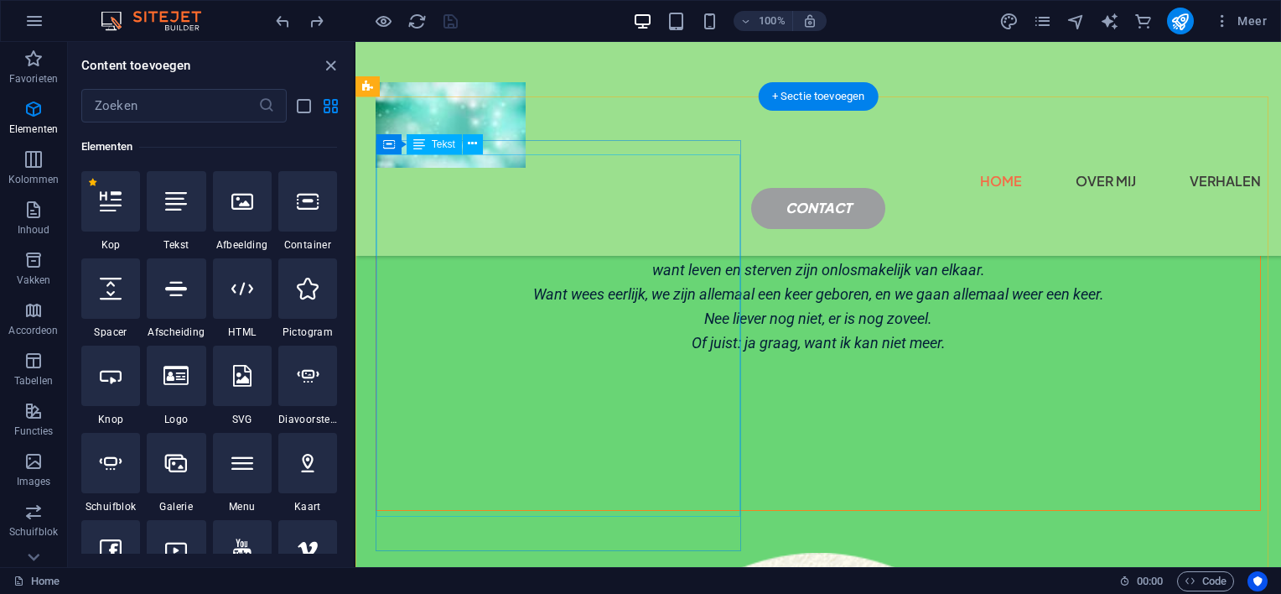
scroll to position [240, 0]
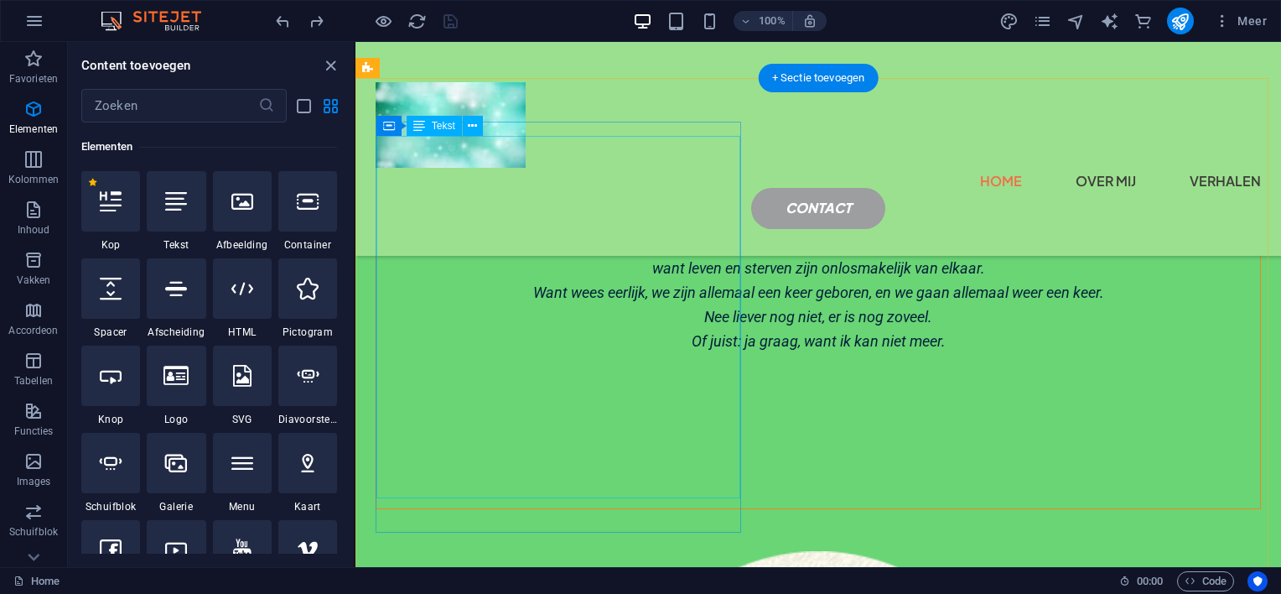
click at [711, 361] on div "Leven en Sterven leven naast sterven leven bij sterven leven voor sterven leven…" at bounding box center [818, 305] width 884 height 338
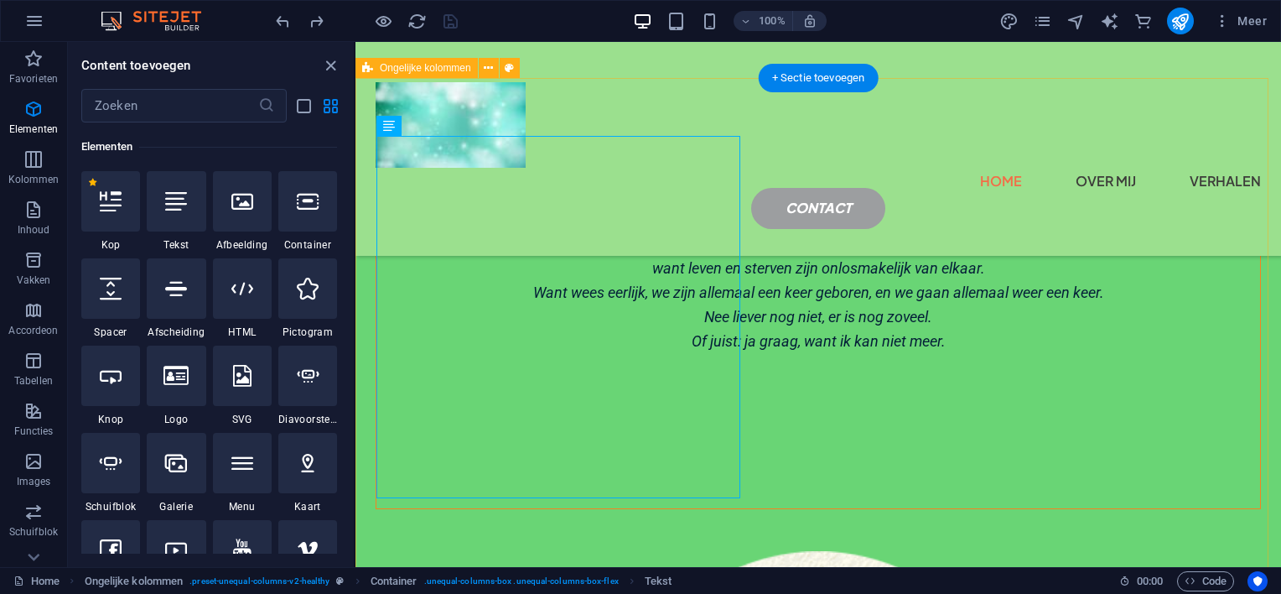
click at [770, 302] on div "Leven en Sterven leven naast sterven leven bij sterven leven voor sterven leven…" at bounding box center [817, 553] width 925 height 950
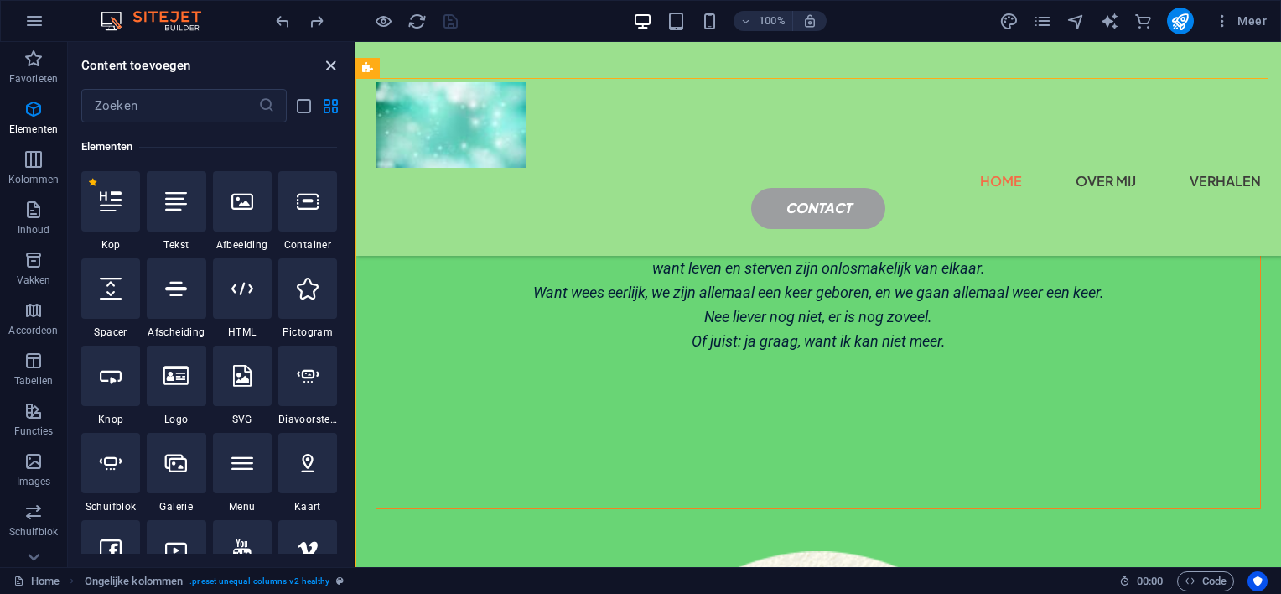
click at [325, 57] on icon "close panel" at bounding box center [330, 65] width 19 height 19
